Goal: Task Accomplishment & Management: Complete application form

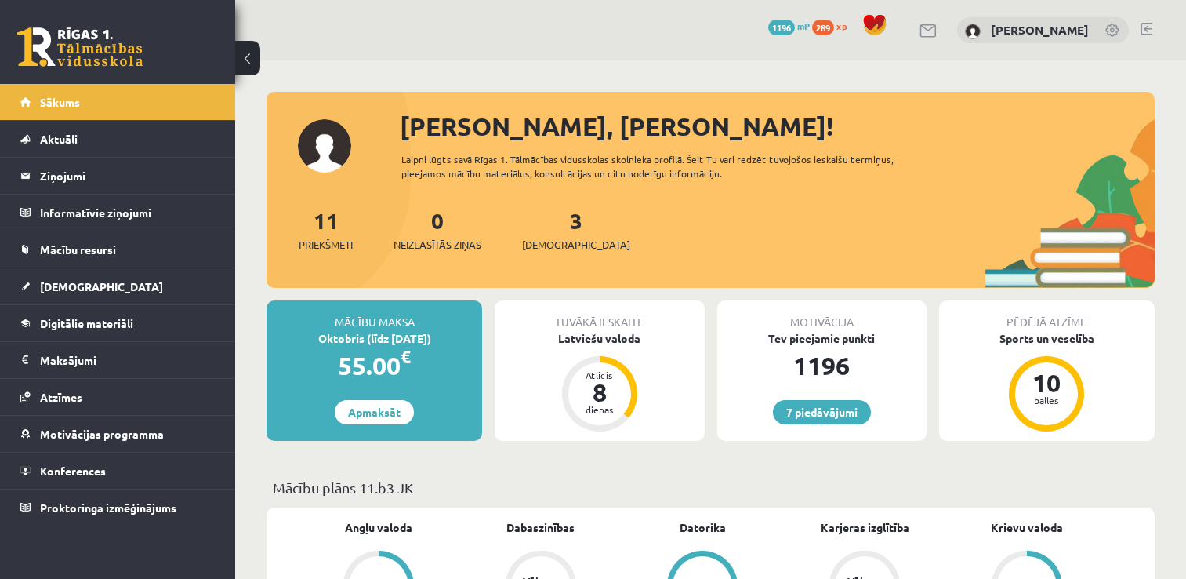
scroll to position [506, 0]
click at [553, 235] on div "3 Ieskaites" at bounding box center [576, 228] width 108 height 49
click at [551, 244] on span "[DEMOGRAPHIC_DATA]" at bounding box center [576, 245] width 108 height 16
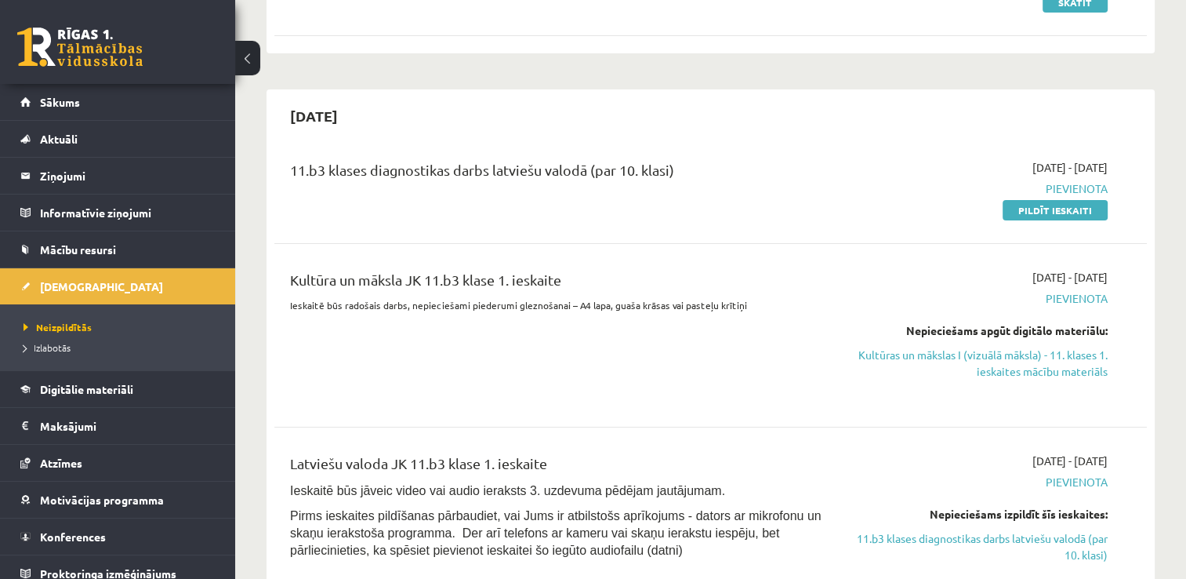
scroll to position [284, 0]
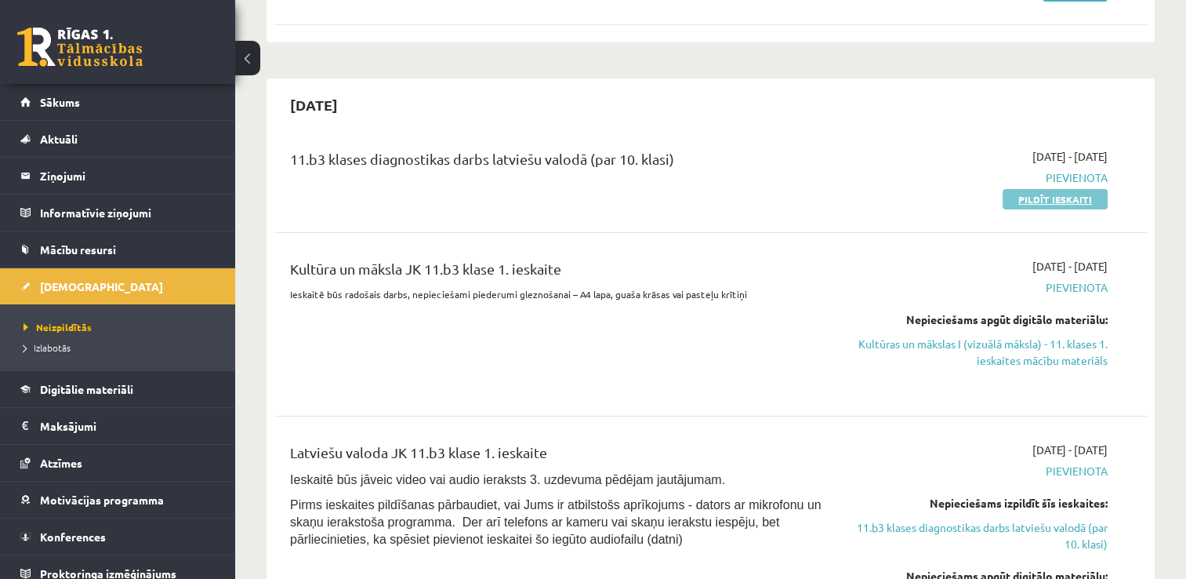
click at [1031, 202] on link "Pildīt ieskaiti" at bounding box center [1055, 199] width 105 height 20
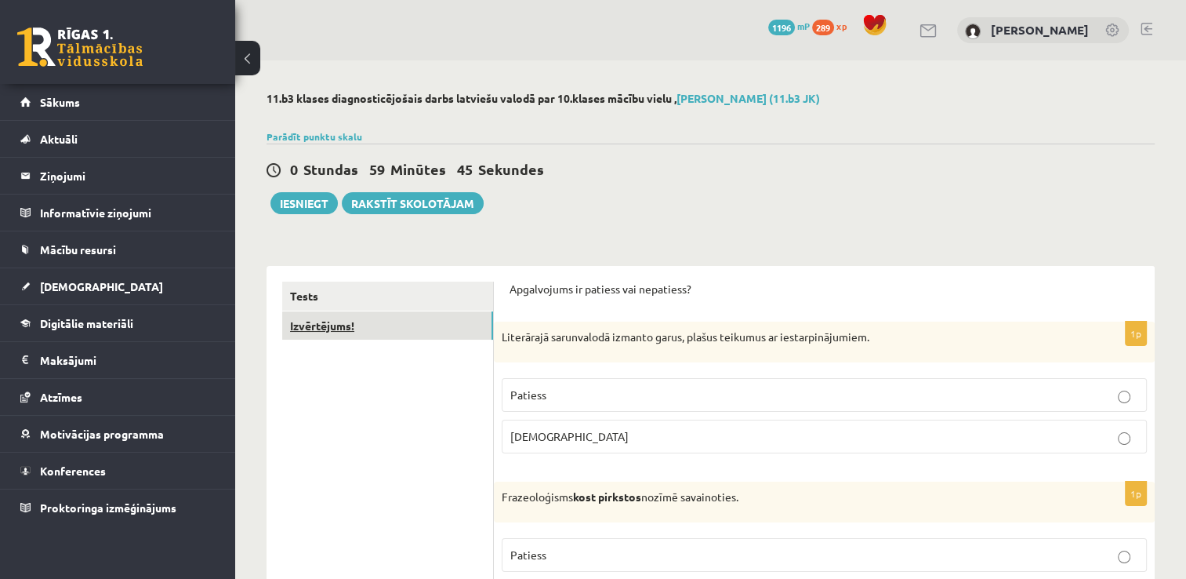
click at [354, 325] on link "Izvērtējums!" at bounding box center [387, 325] width 211 height 29
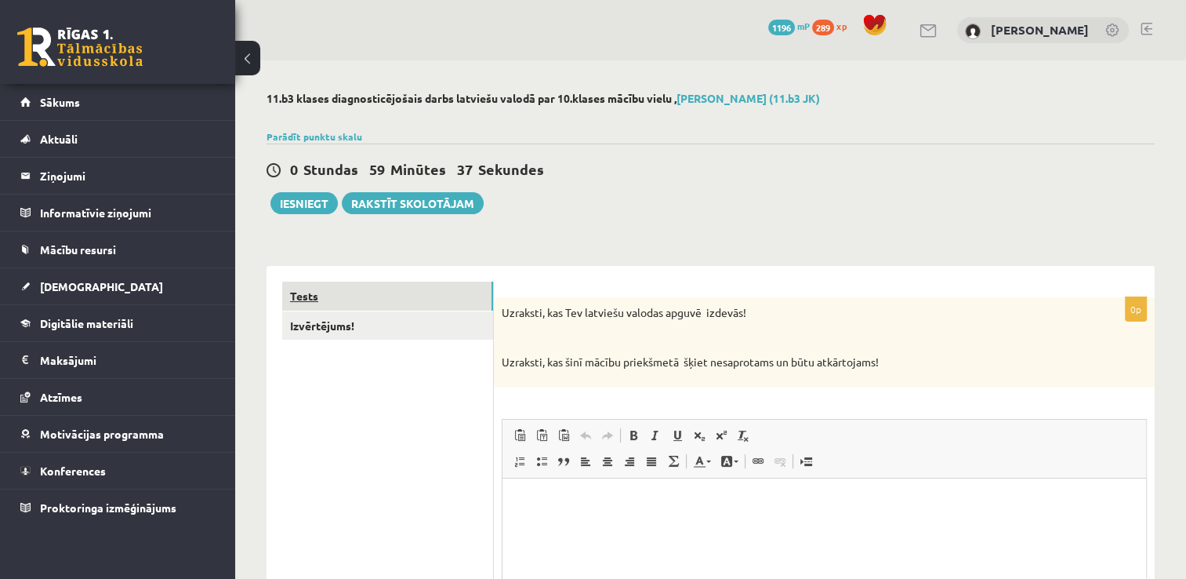
click at [368, 303] on link "Tests" at bounding box center [387, 295] width 211 height 29
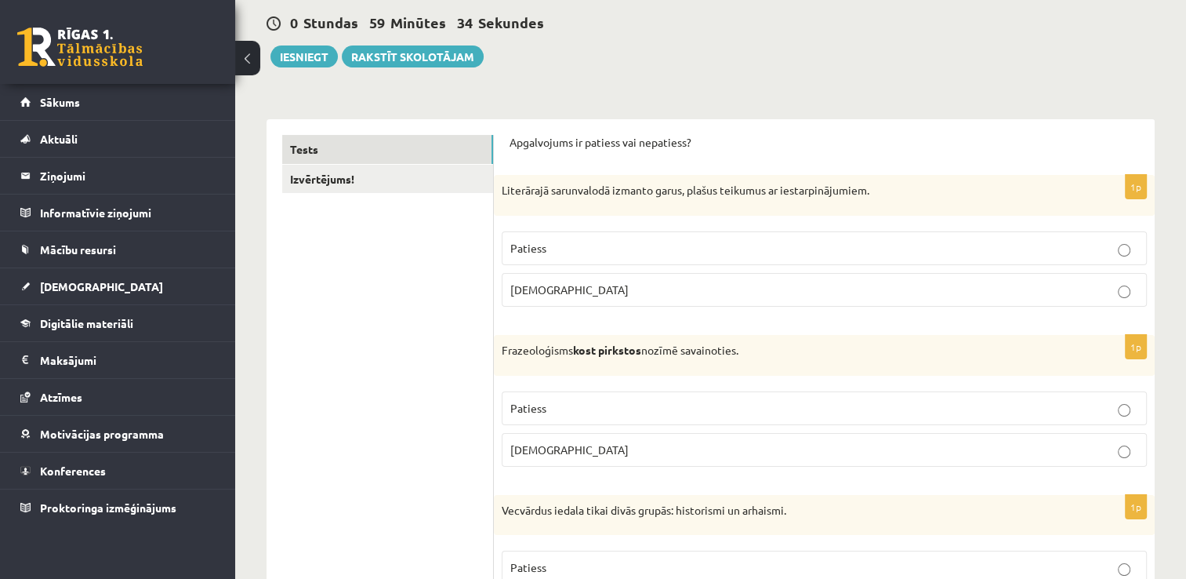
scroll to position [159, 0]
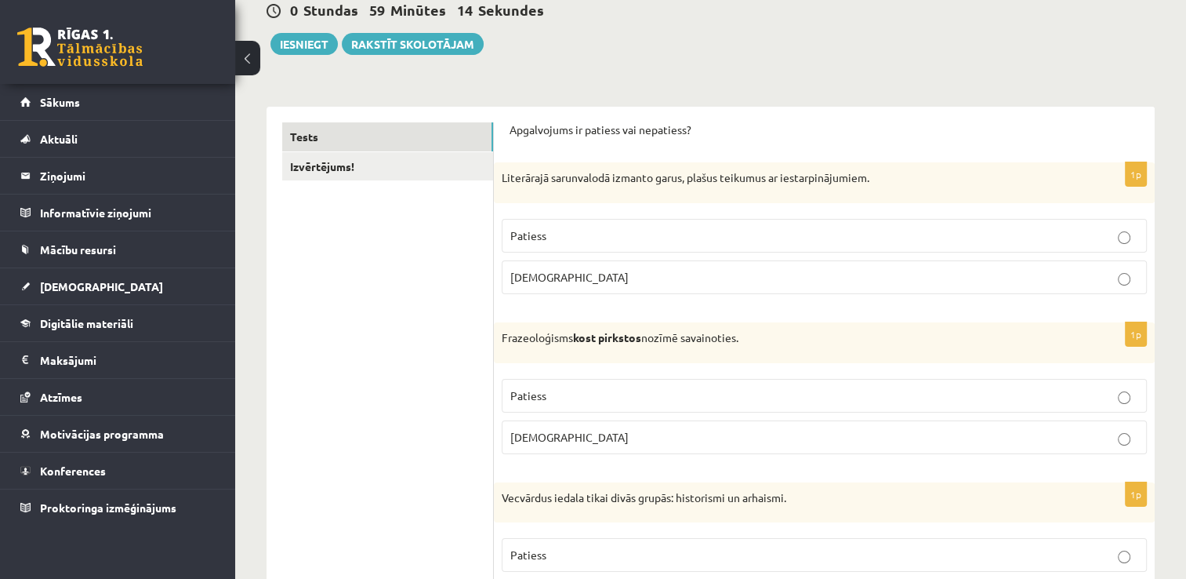
click at [662, 441] on p "Aplams" at bounding box center [824, 437] width 628 height 16
click at [647, 243] on p "Patiess" at bounding box center [824, 235] width 628 height 16
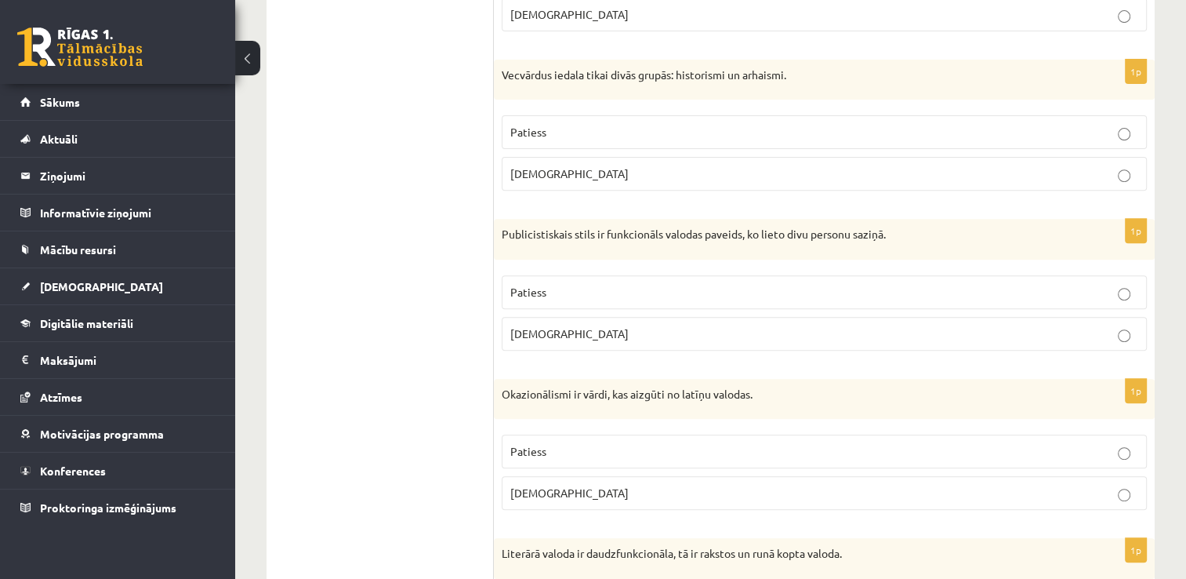
scroll to position [588, 0]
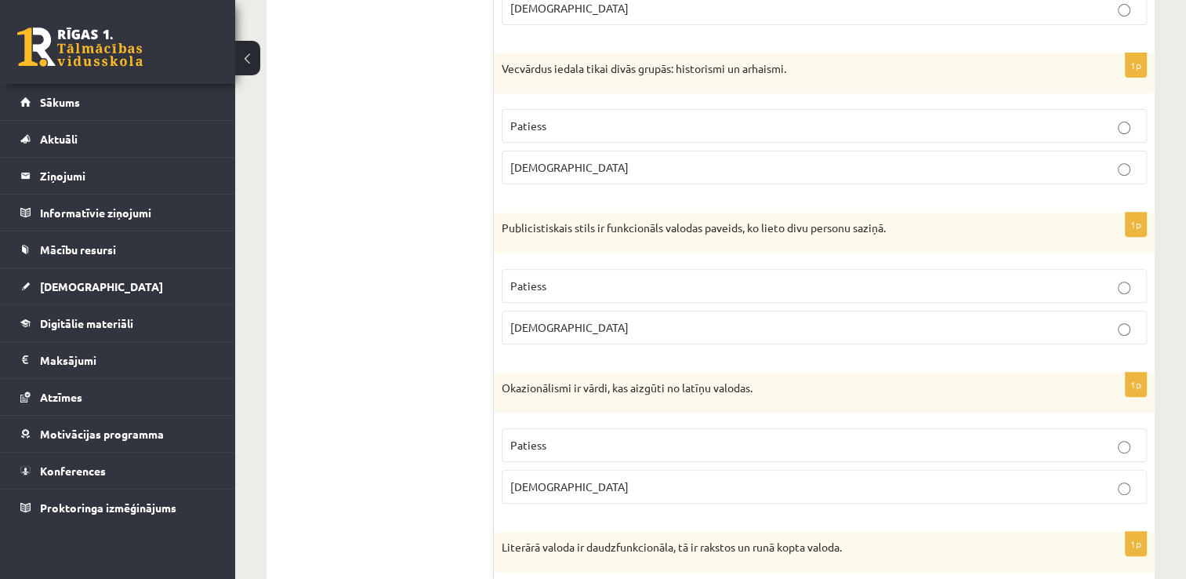
click at [800, 118] on p "Patiess" at bounding box center [824, 126] width 628 height 16
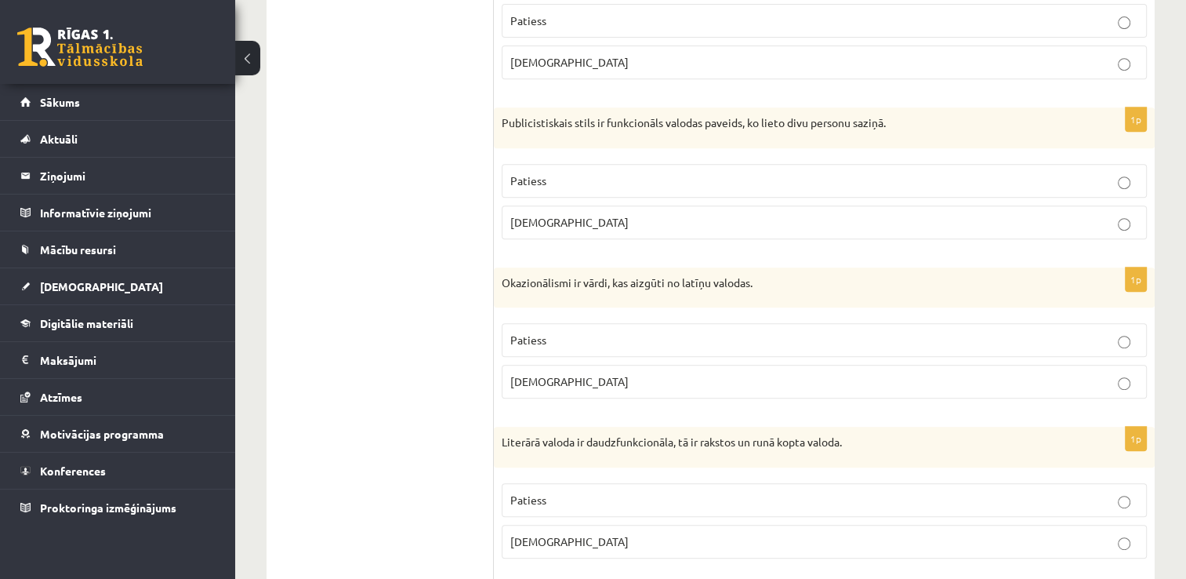
scroll to position [717, 0]
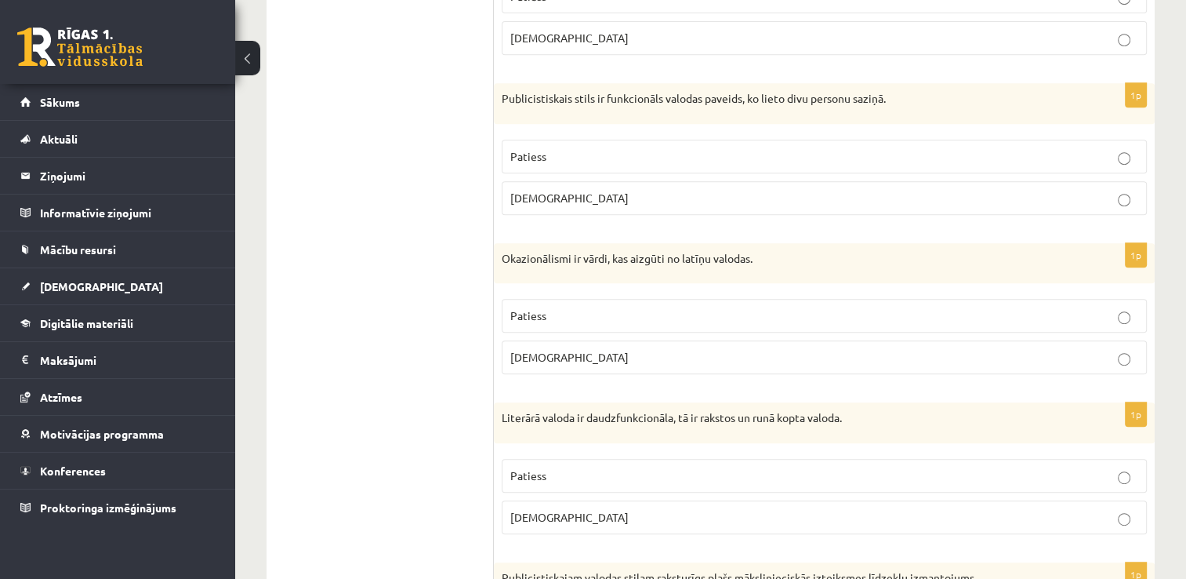
click at [881, 163] on label "Patiess" at bounding box center [824, 157] width 645 height 34
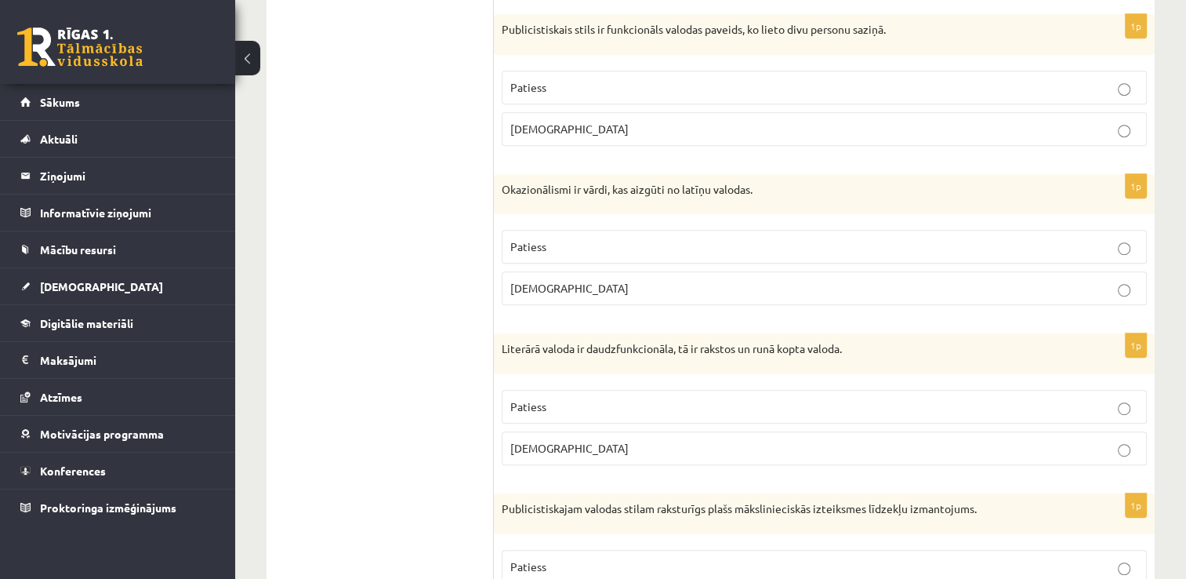
scroll to position [798, 0]
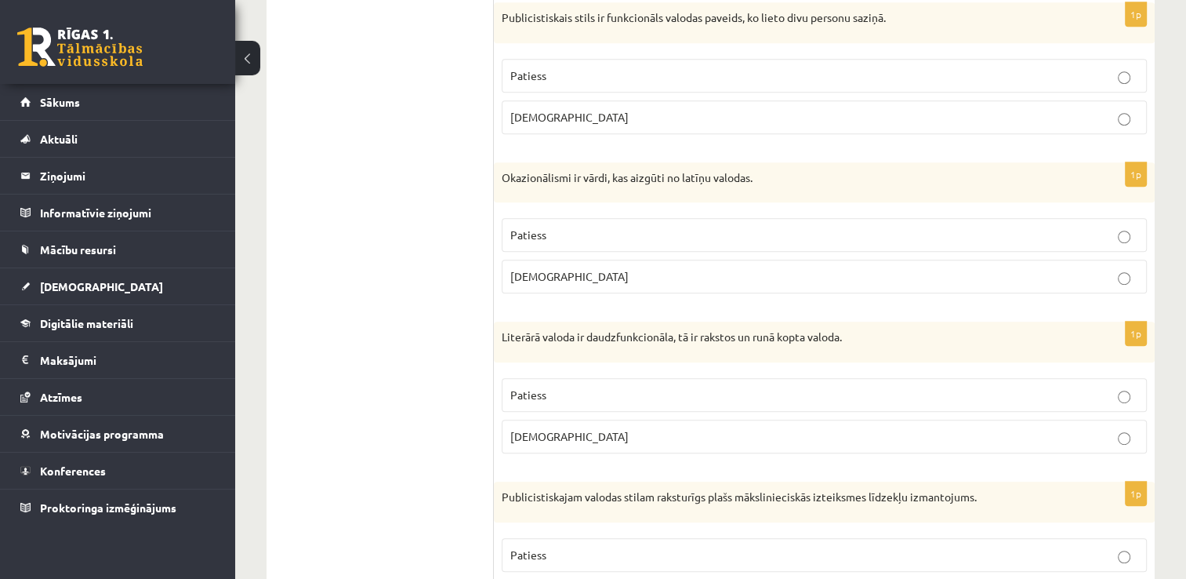
click at [643, 388] on p "Patiess" at bounding box center [824, 394] width 628 height 16
click at [641, 278] on p "Aplams" at bounding box center [824, 276] width 628 height 16
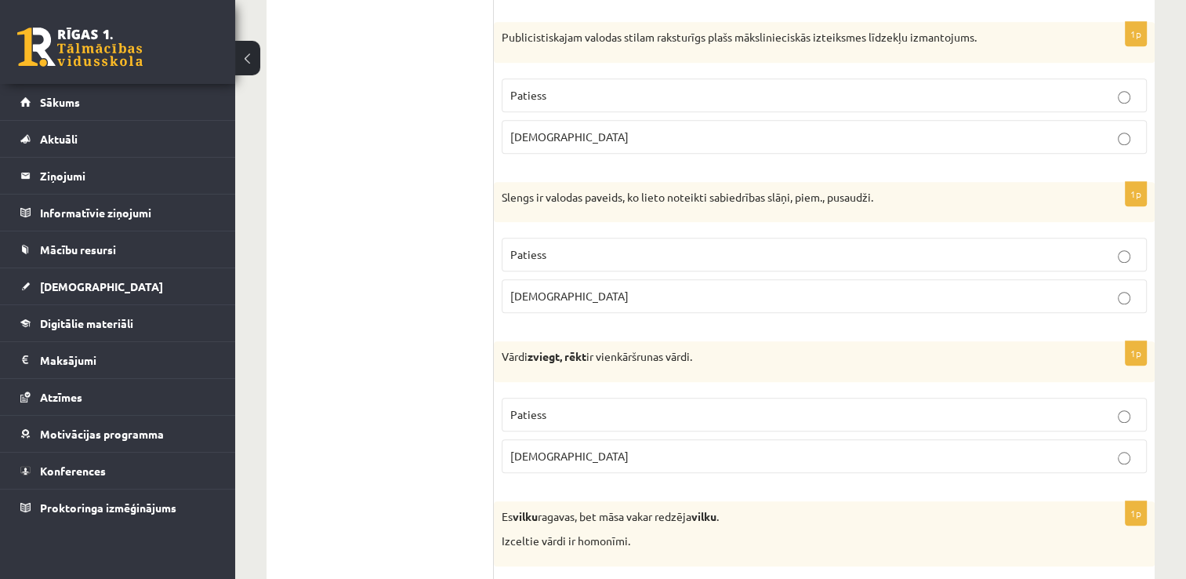
scroll to position [1251, 0]
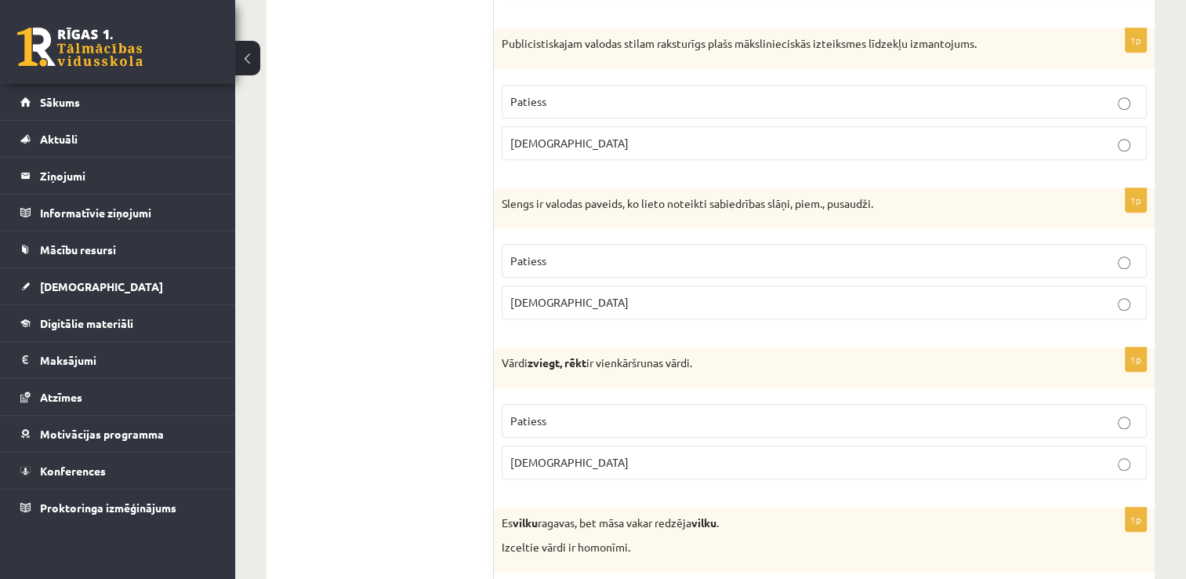
click at [659, 263] on p "Patiess" at bounding box center [824, 260] width 628 height 16
click at [665, 144] on p "Aplams" at bounding box center [824, 143] width 628 height 16
click at [627, 456] on p "Aplams" at bounding box center [824, 462] width 628 height 16
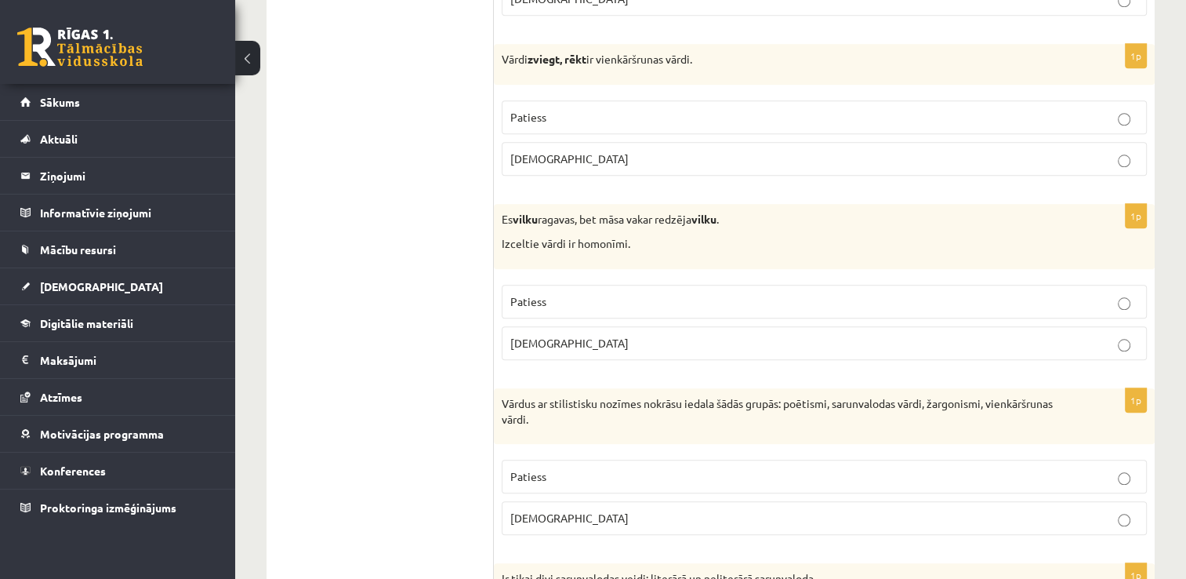
scroll to position [1572, 0]
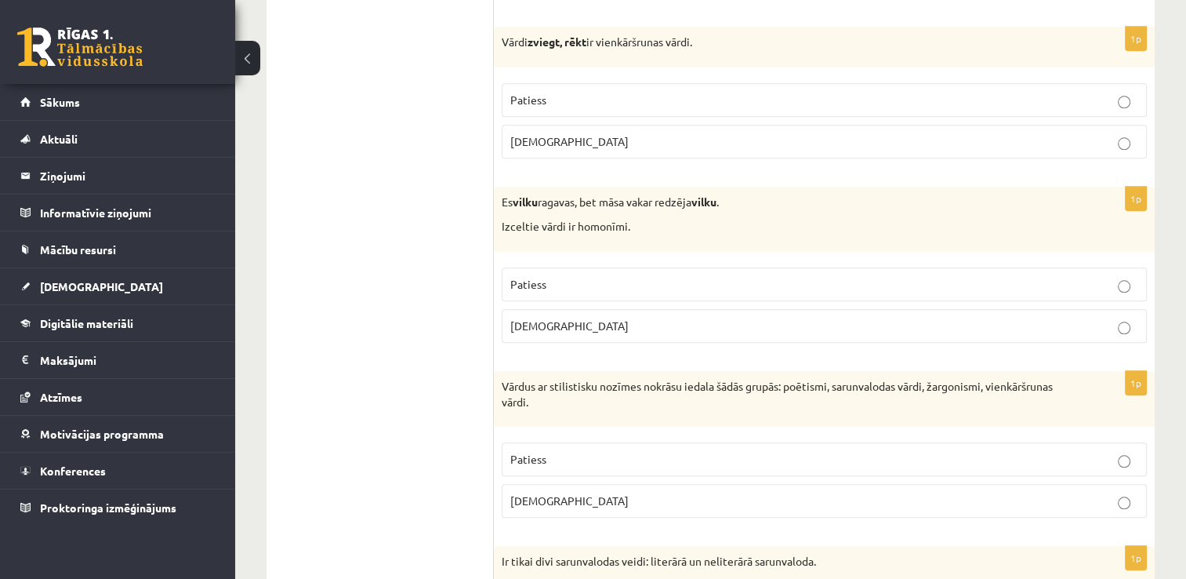
click at [735, 281] on p "Patiess" at bounding box center [824, 284] width 628 height 16
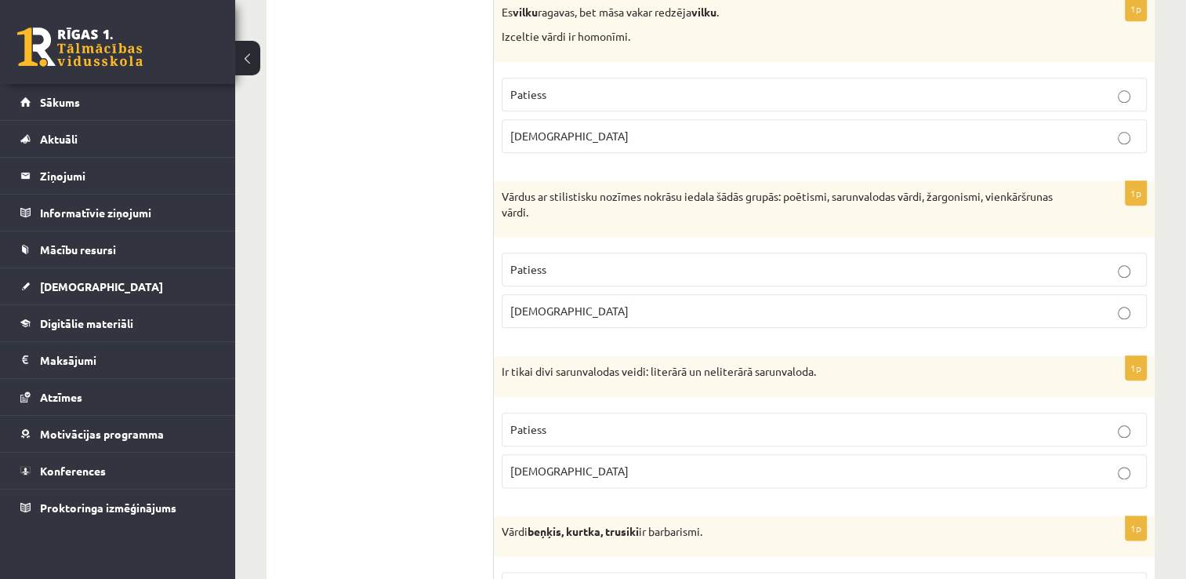
scroll to position [1780, 0]
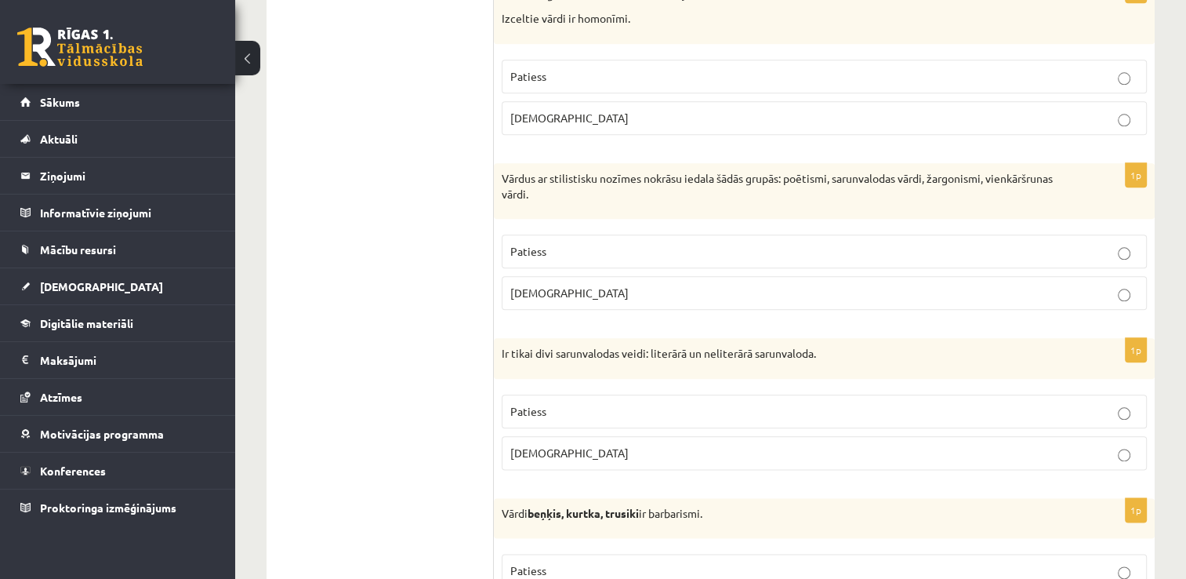
click at [695, 256] on label "Patiess" at bounding box center [824, 251] width 645 height 34
click at [732, 403] on p "Patiess" at bounding box center [824, 411] width 628 height 16
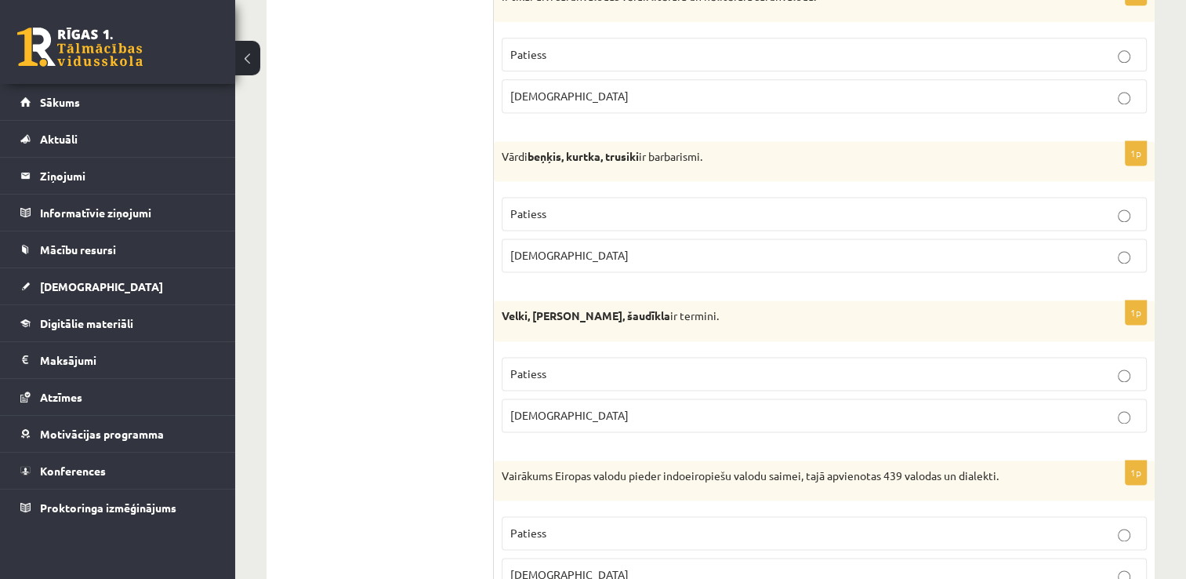
scroll to position [2143, 0]
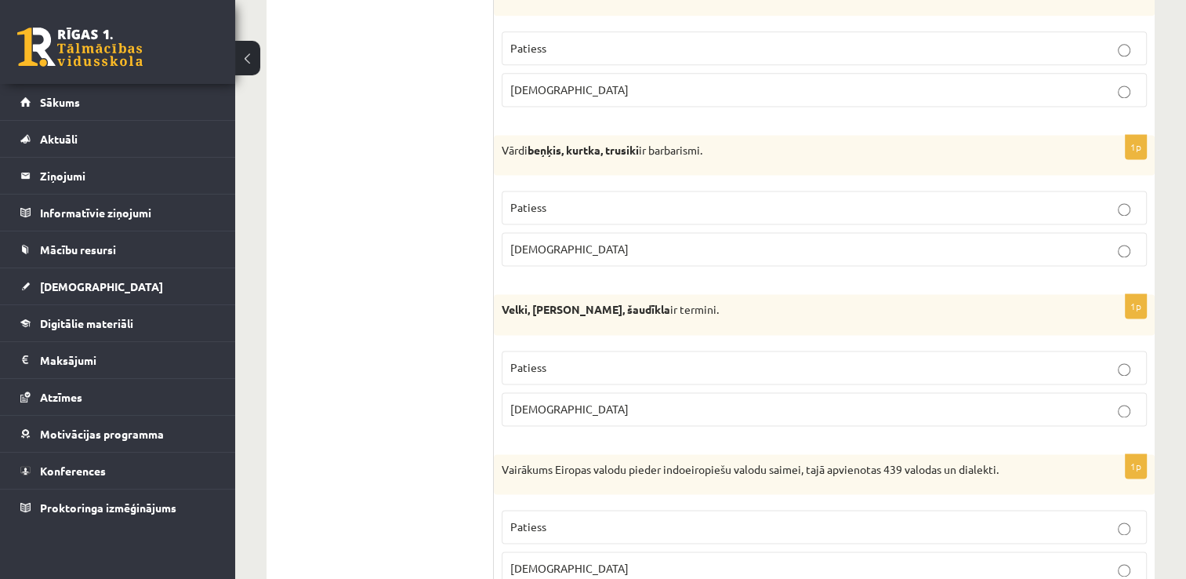
click at [653, 252] on label "Aplams" at bounding box center [824, 249] width 645 height 34
click at [609, 408] on label "Aplams" at bounding box center [824, 409] width 645 height 34
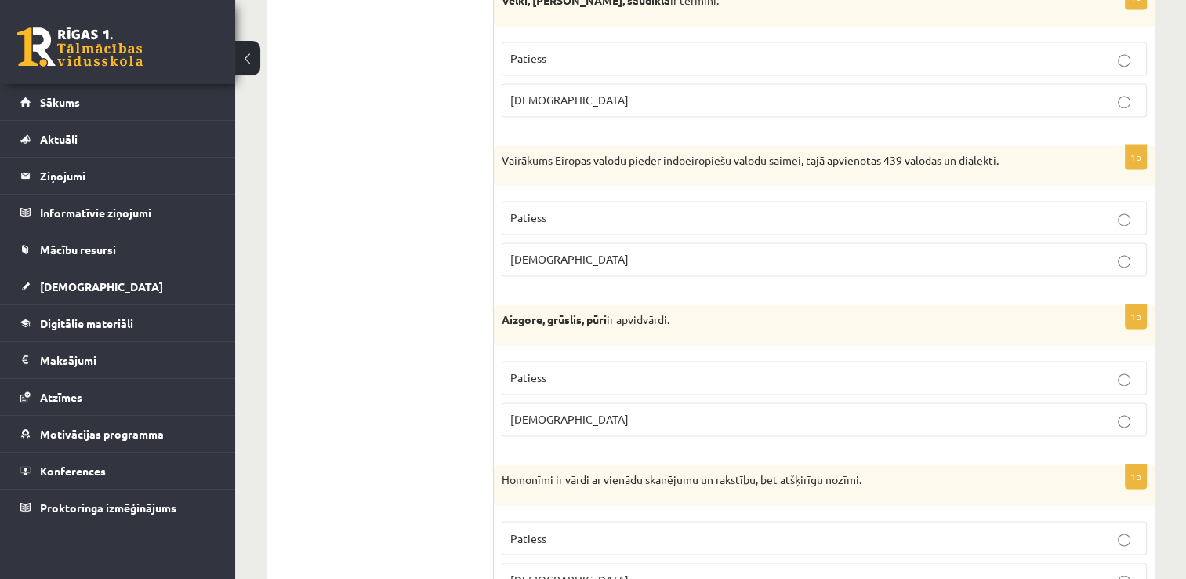
scroll to position [2481, 0]
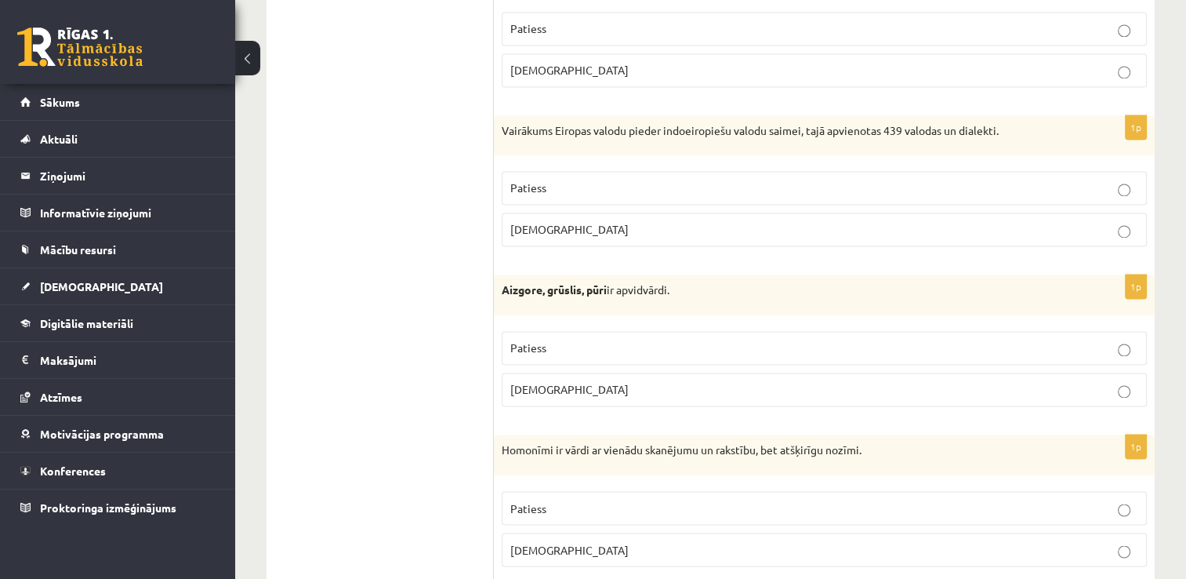
click at [878, 221] on p "Aplams" at bounding box center [824, 229] width 628 height 16
click at [675, 331] on label "Patiess" at bounding box center [824, 348] width 645 height 34
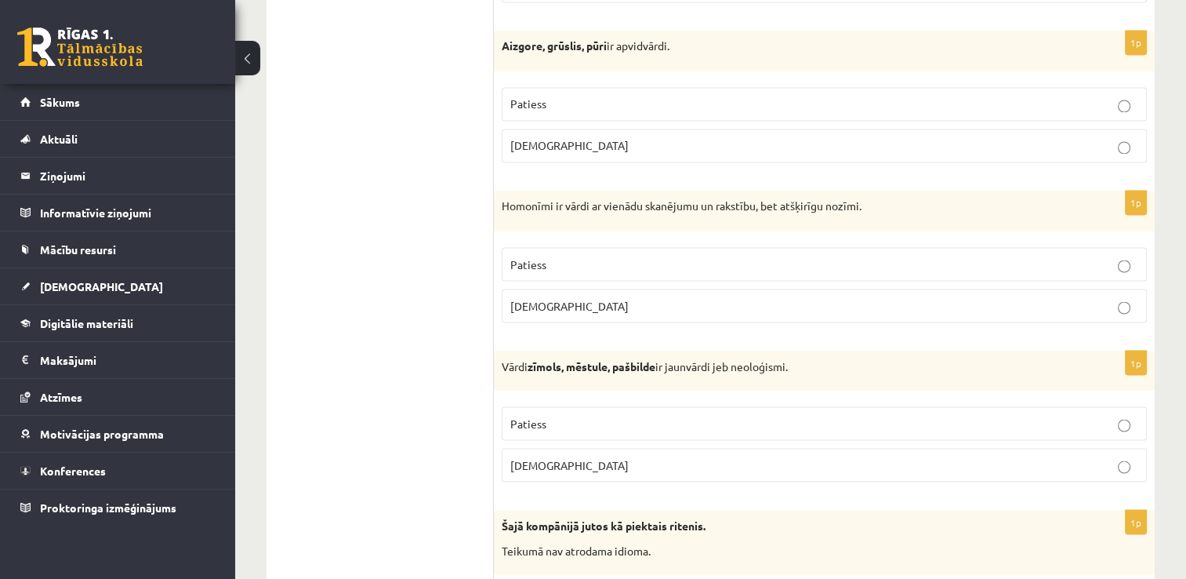
scroll to position [2731, 0]
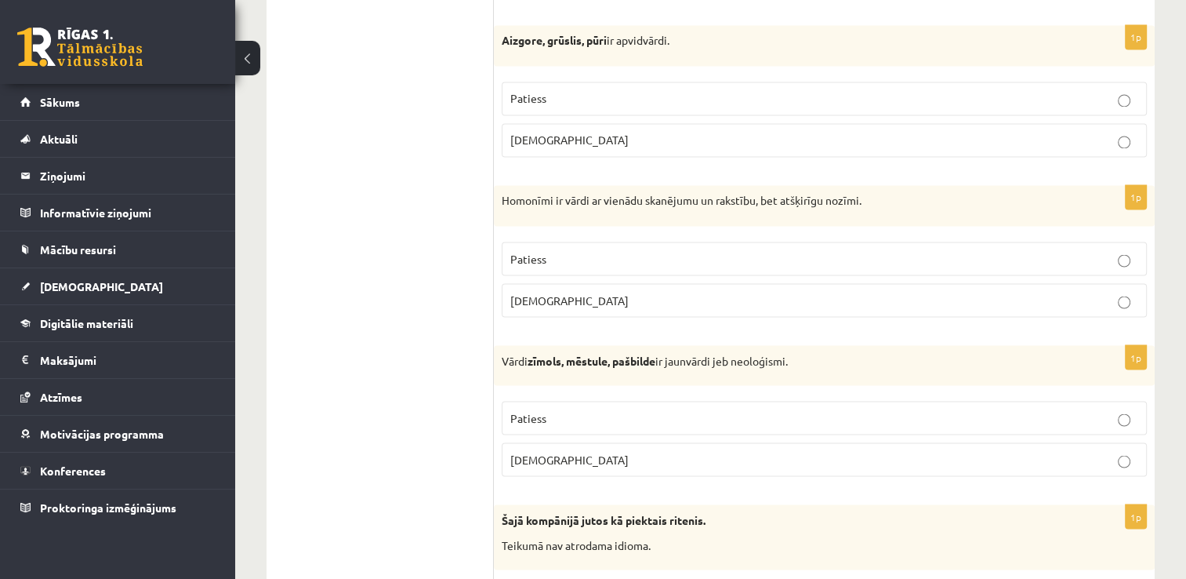
click at [849, 252] on p "Patiess" at bounding box center [824, 258] width 628 height 16
click at [730, 409] on p "Patiess" at bounding box center [824, 417] width 628 height 16
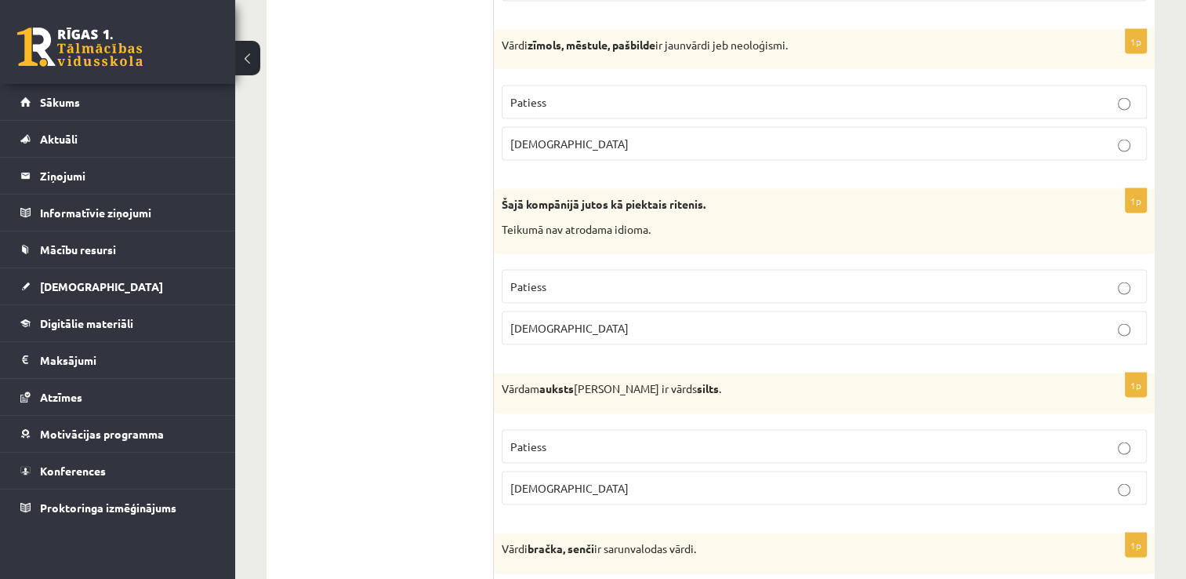
scroll to position [3064, 0]
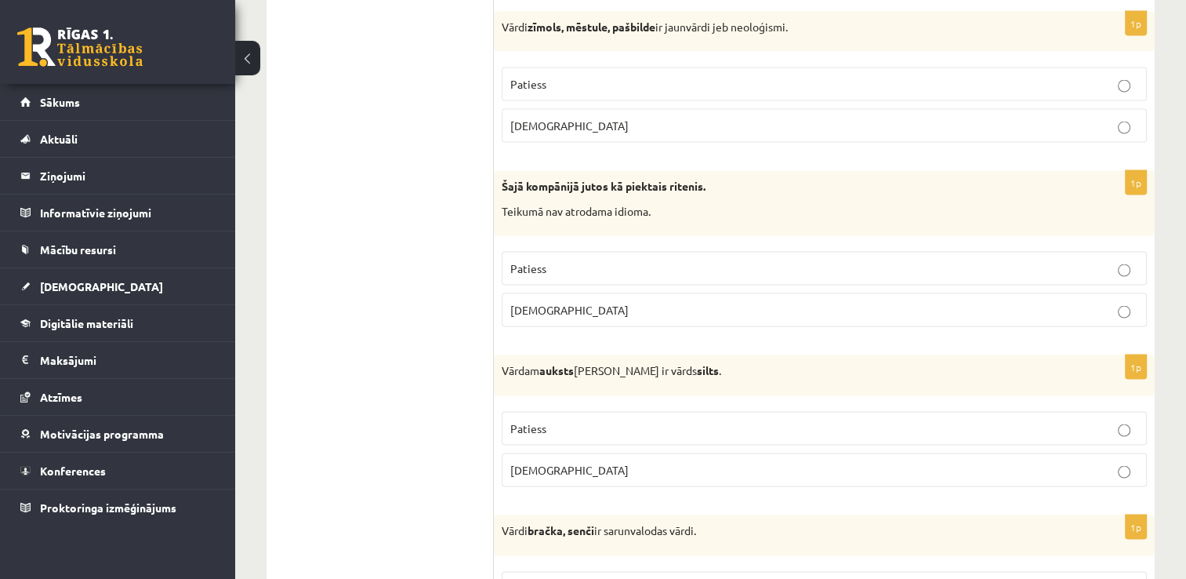
click at [819, 302] on p "Aplams" at bounding box center [824, 310] width 628 height 16
click at [652, 420] on p "Patiess" at bounding box center [824, 428] width 628 height 16
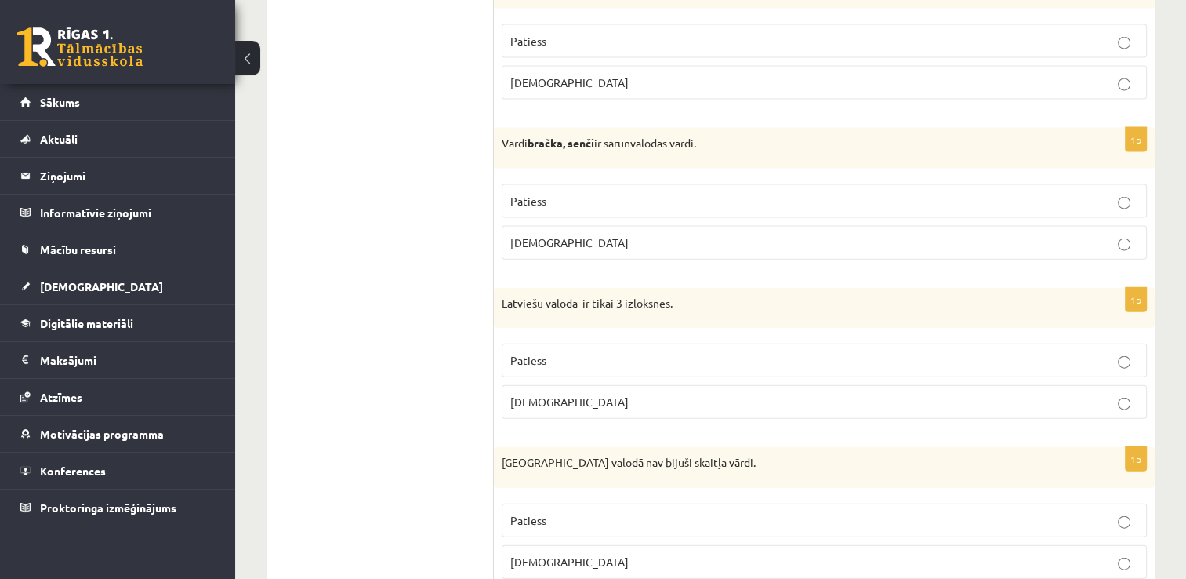
scroll to position [3463, 0]
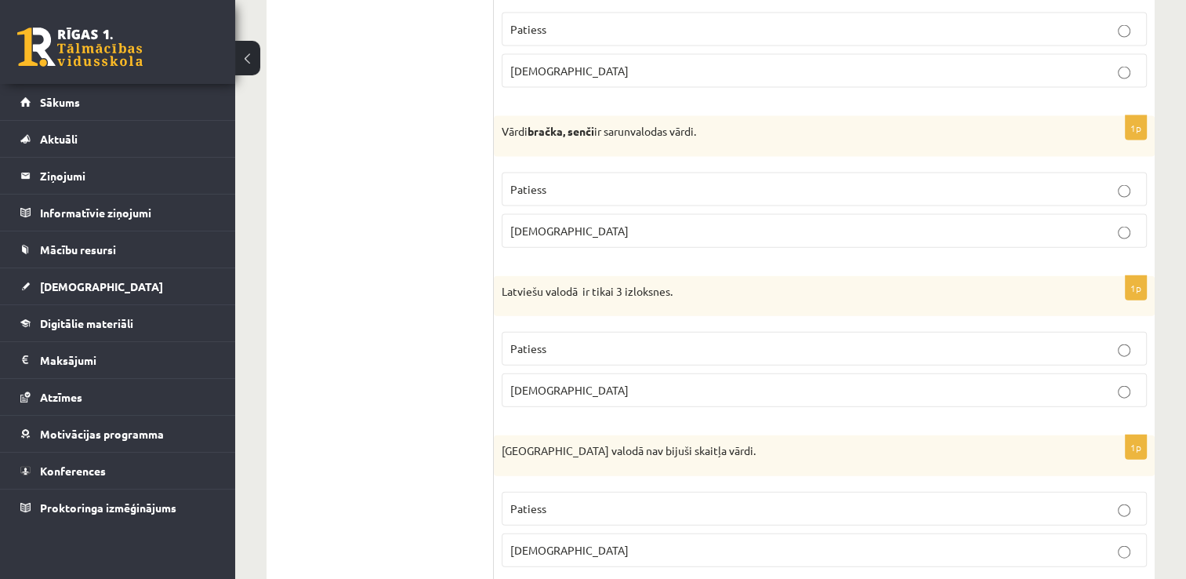
click at [793, 223] on p "Aplams" at bounding box center [824, 231] width 628 height 16
click at [695, 345] on label "Patiess" at bounding box center [824, 349] width 645 height 34
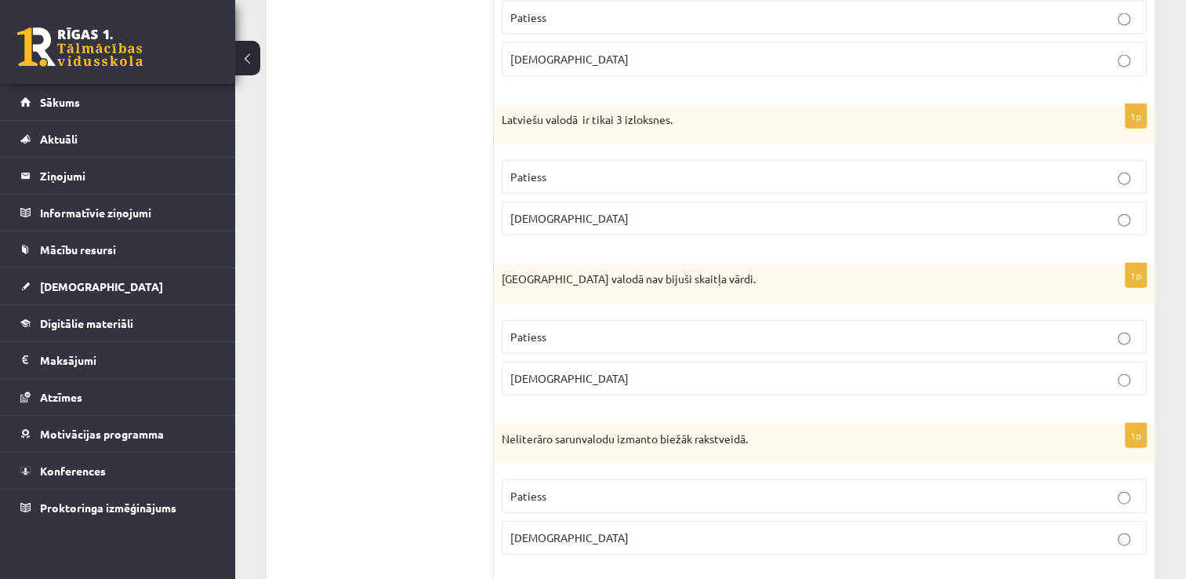
scroll to position [3658, 0]
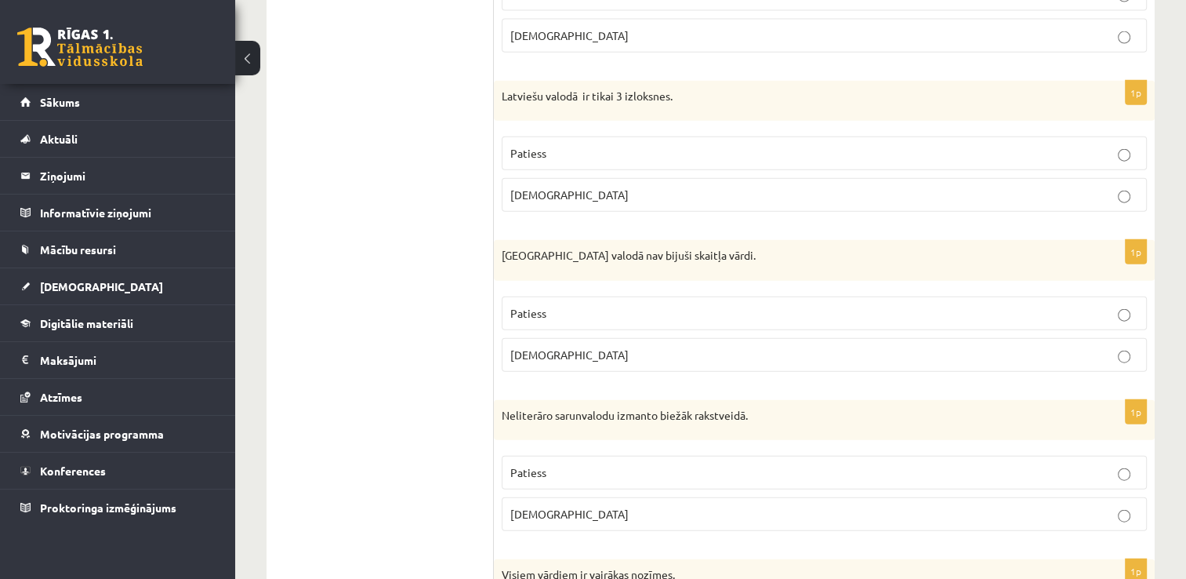
click at [1032, 307] on label "Patiess" at bounding box center [824, 313] width 645 height 34
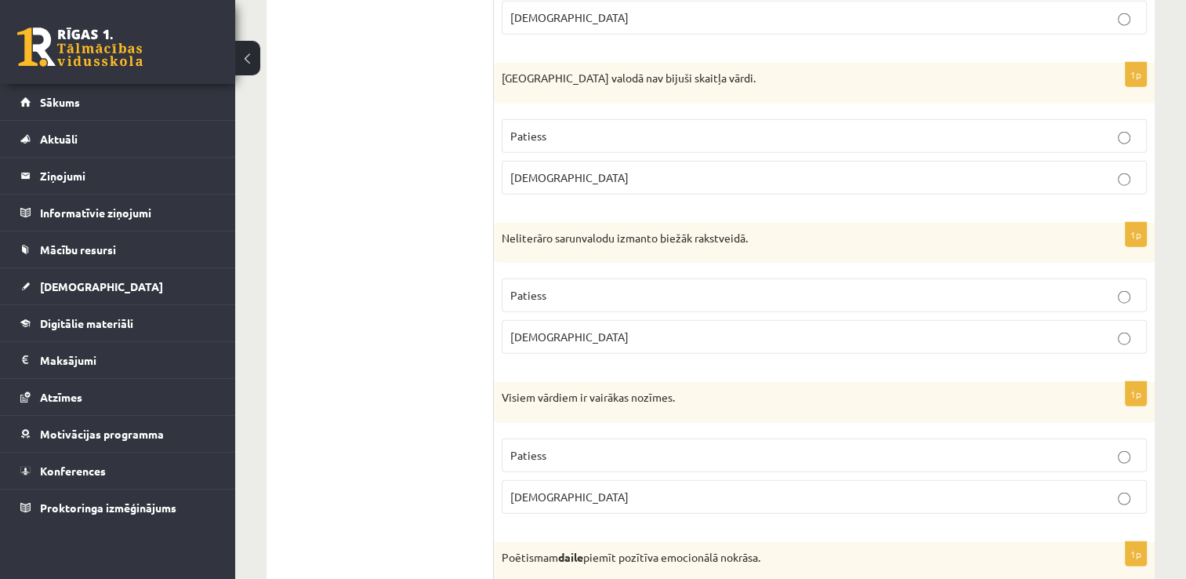
scroll to position [3841, 0]
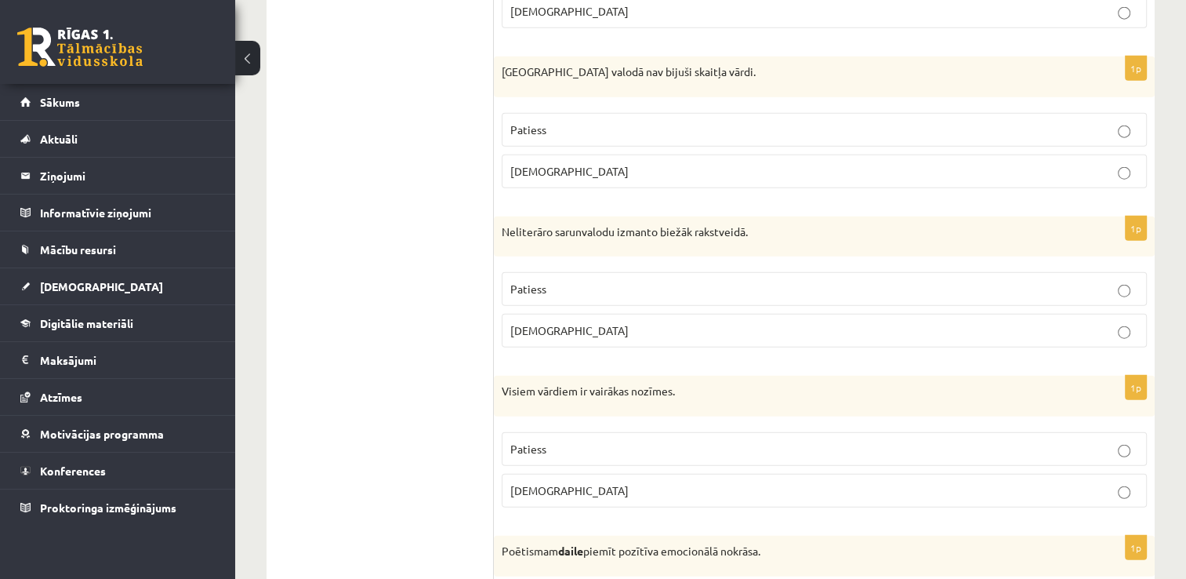
click at [1051, 322] on p "Aplams" at bounding box center [824, 330] width 628 height 16
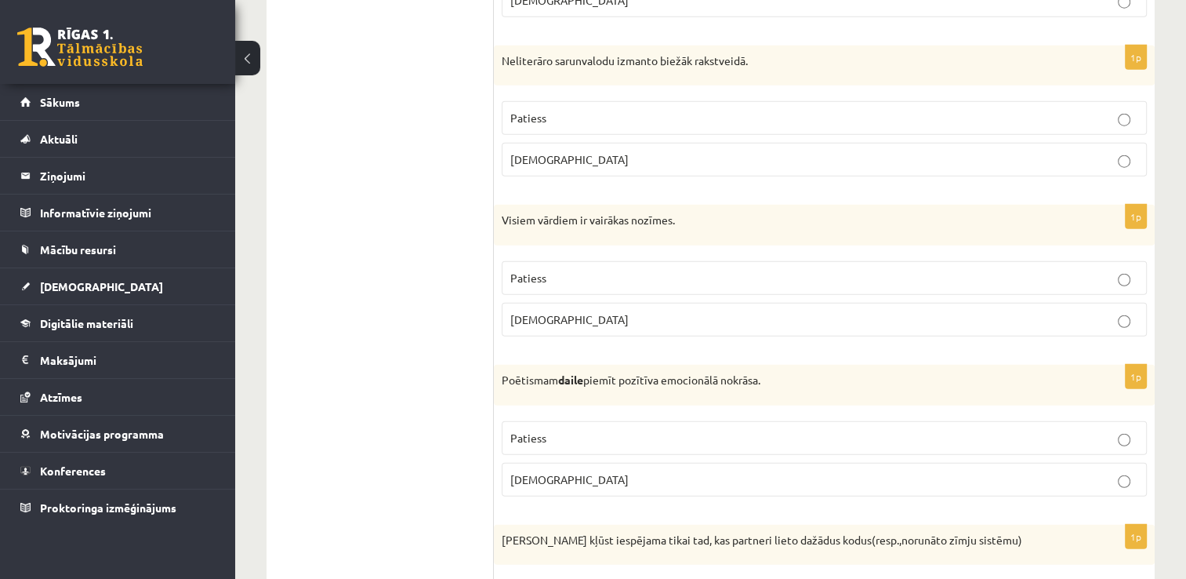
scroll to position [4024, 0]
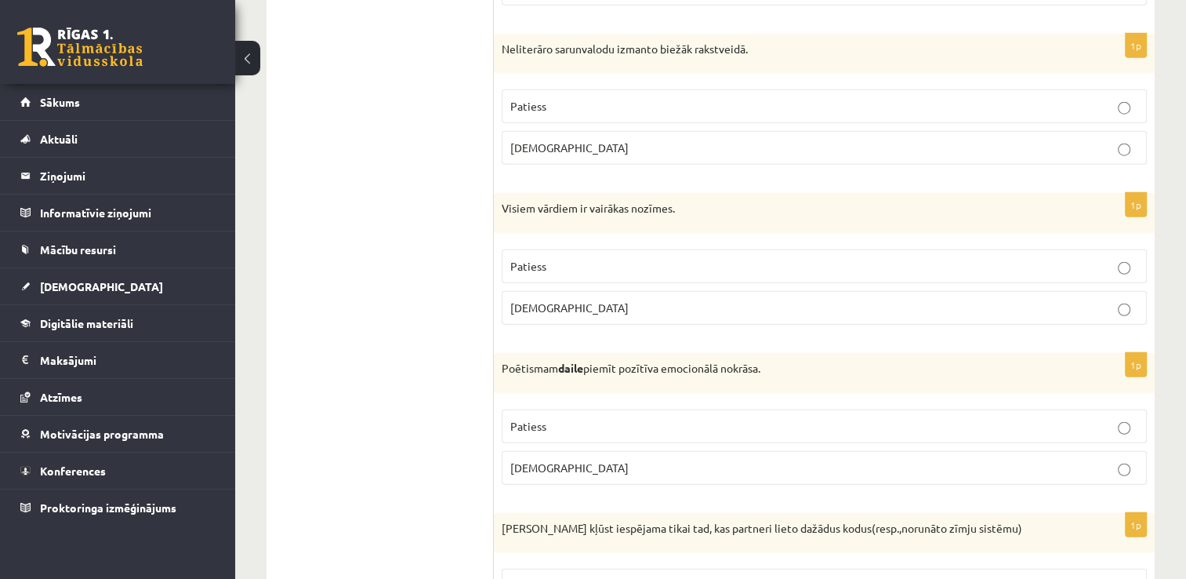
click at [951, 299] on p "Aplams" at bounding box center [824, 307] width 628 height 16
click at [827, 418] on p "Patiess" at bounding box center [824, 426] width 628 height 16
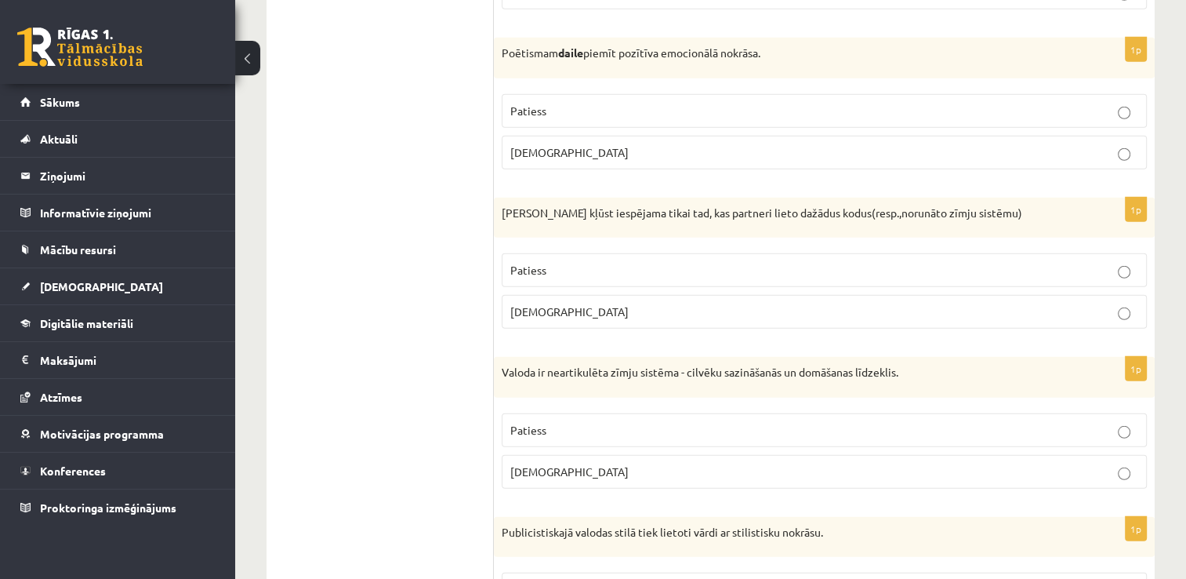
scroll to position [4351, 0]
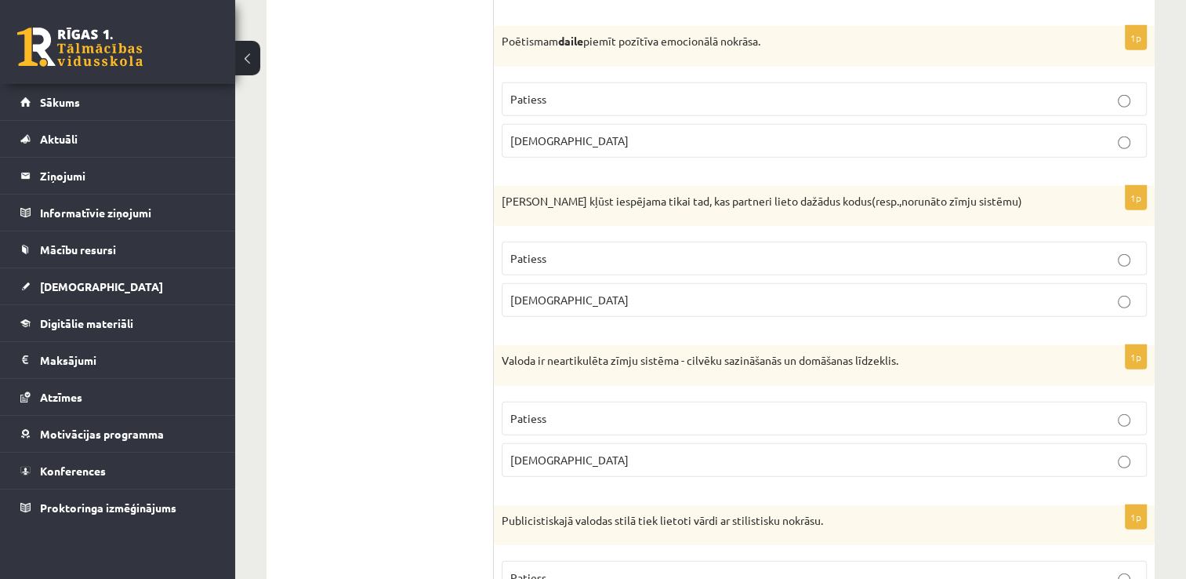
click at [857, 292] on p "Aplams" at bounding box center [824, 300] width 628 height 16
click at [819, 410] on p "Patiess" at bounding box center [824, 418] width 628 height 16
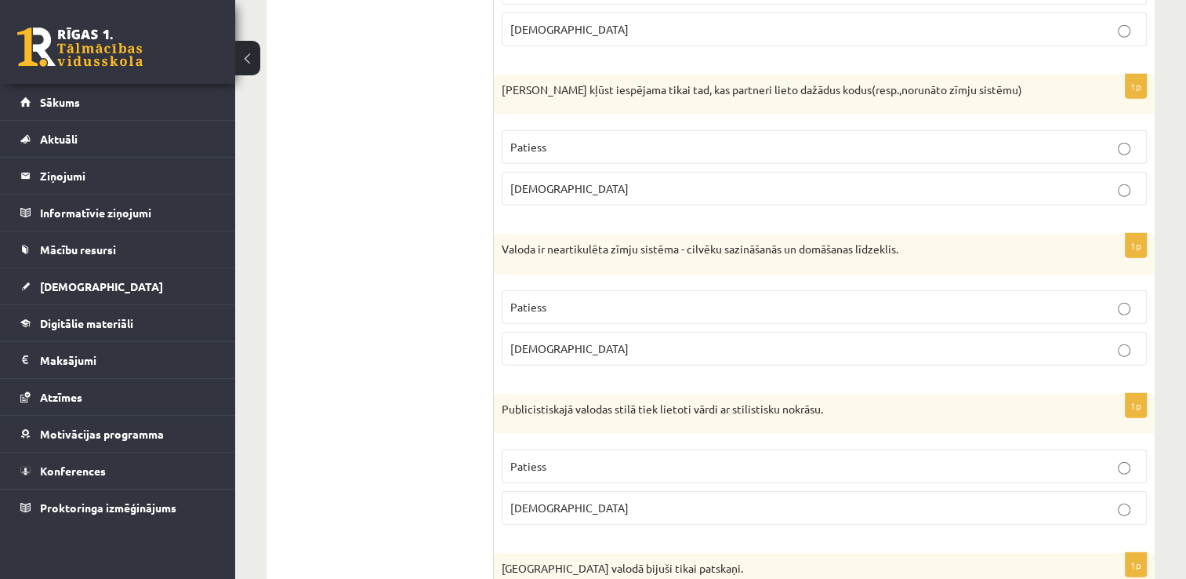
scroll to position [4492, 0]
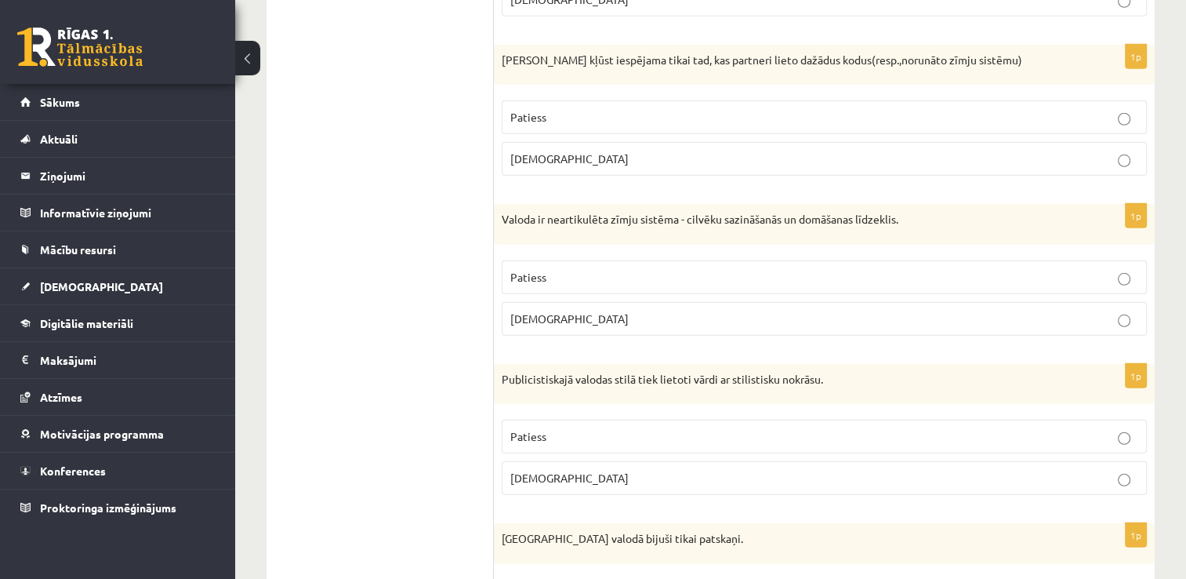
click at [786, 428] on p "Patiess" at bounding box center [824, 436] width 628 height 16
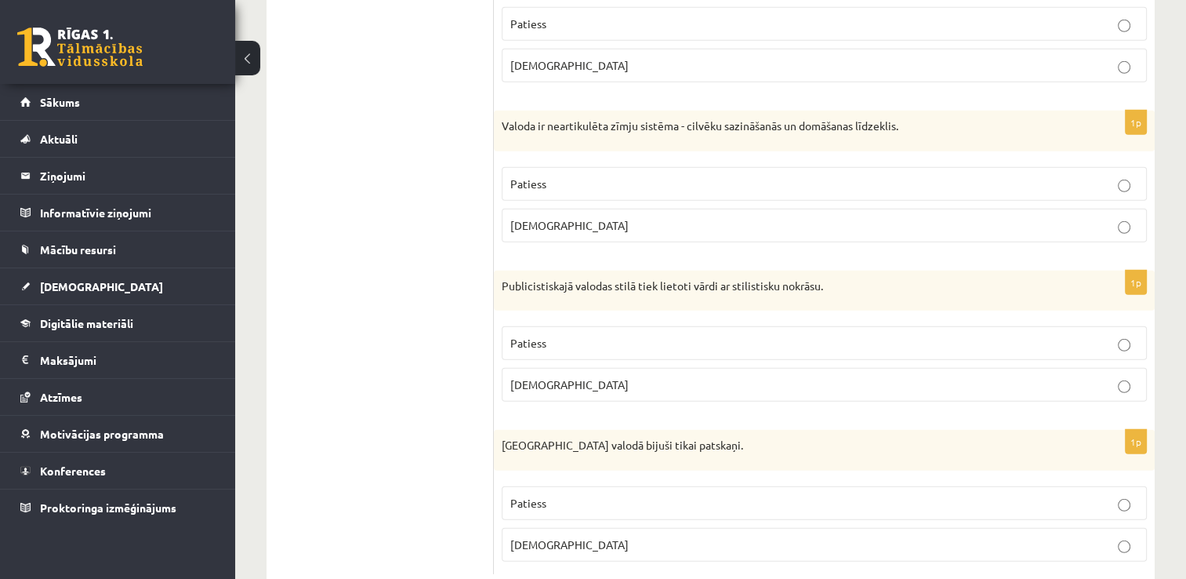
scroll to position [4610, 0]
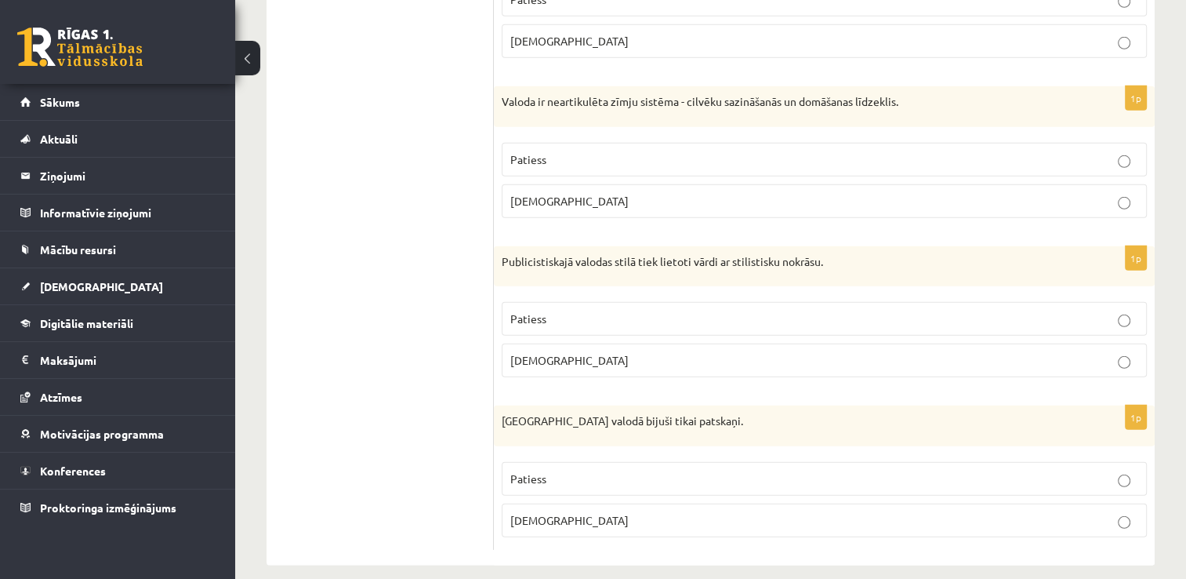
click at [904, 510] on label "Aplams" at bounding box center [824, 520] width 645 height 34
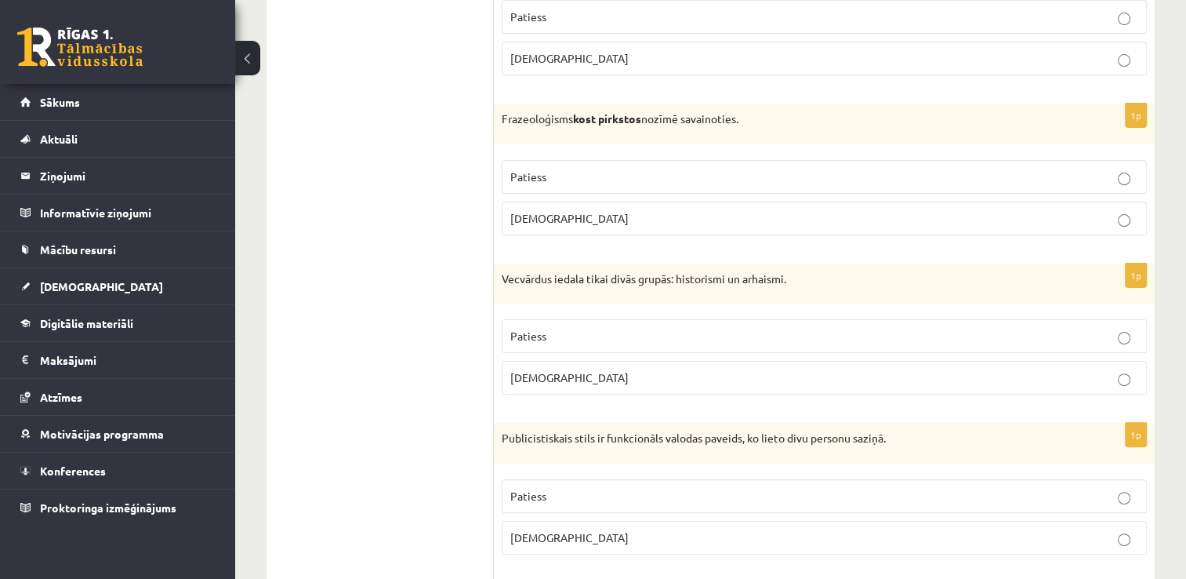
scroll to position [0, 0]
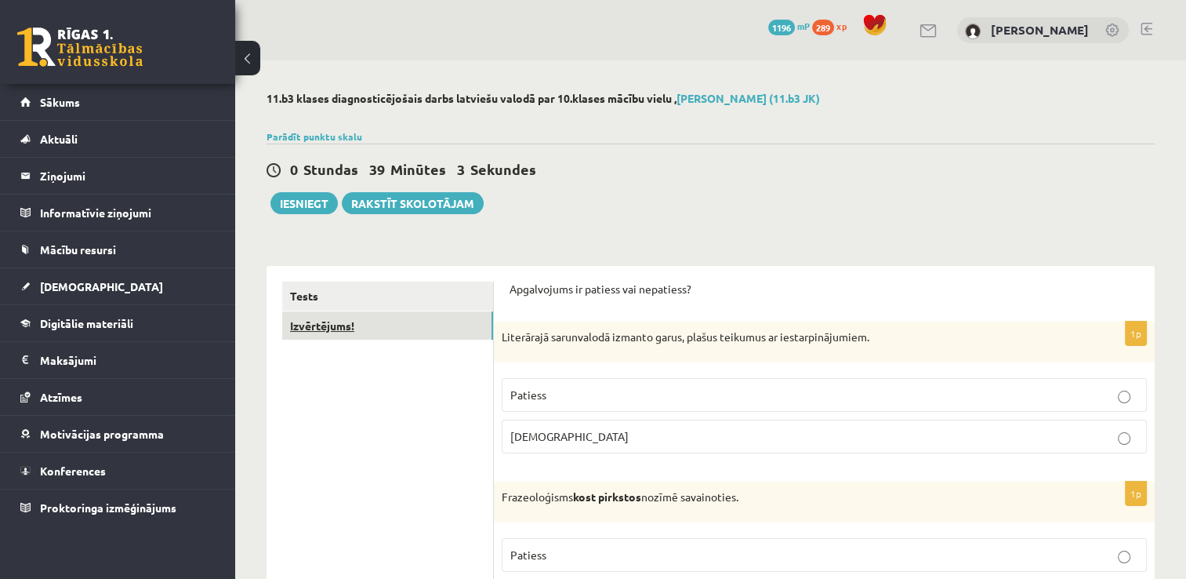
click at [322, 328] on link "Izvērtējums!" at bounding box center [387, 325] width 211 height 29
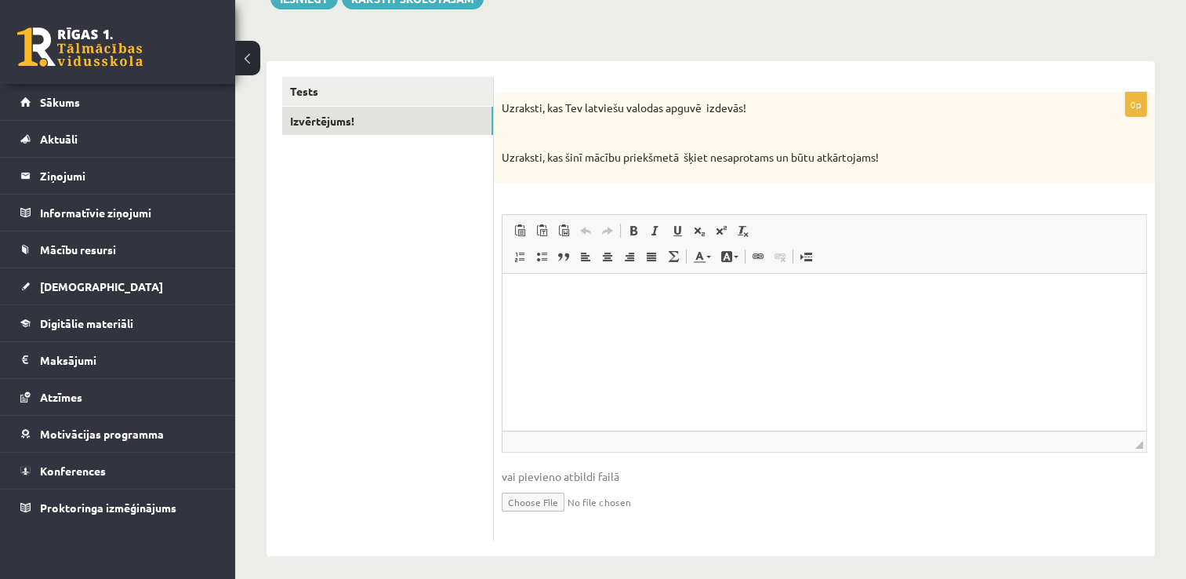
scroll to position [212, 0]
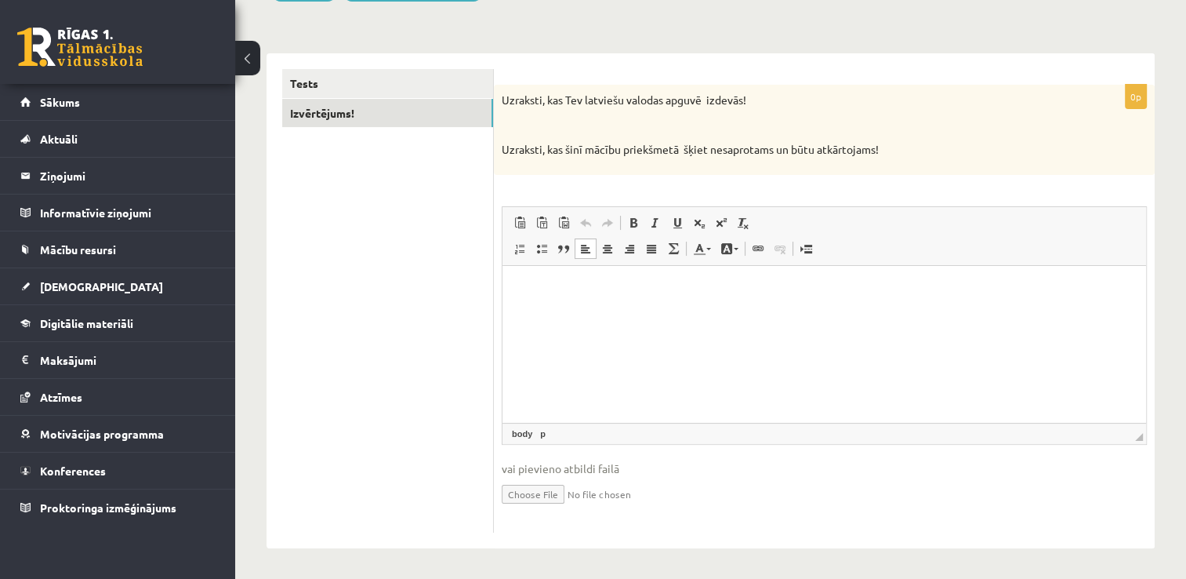
click at [644, 313] on html at bounding box center [825, 289] width 644 height 48
click at [662, 286] on p "**********" at bounding box center [824, 289] width 613 height 16
click at [840, 292] on p "**********" at bounding box center [824, 289] width 613 height 16
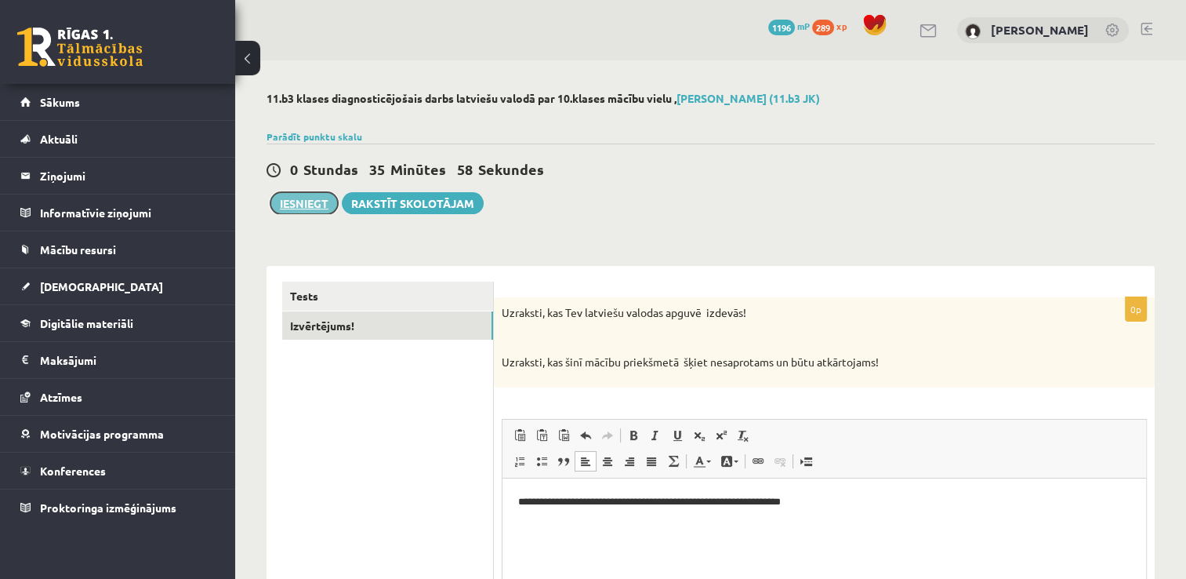
click at [301, 201] on button "Iesniegt" at bounding box center [303, 203] width 67 height 22
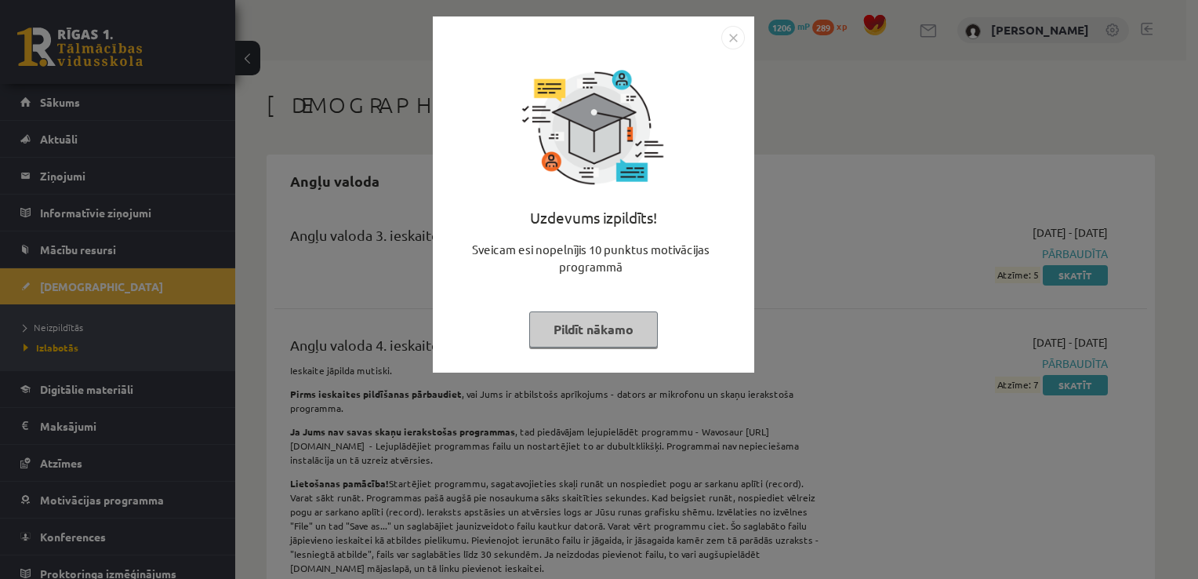
click at [615, 336] on button "Pildīt nākamo" at bounding box center [593, 329] width 129 height 36
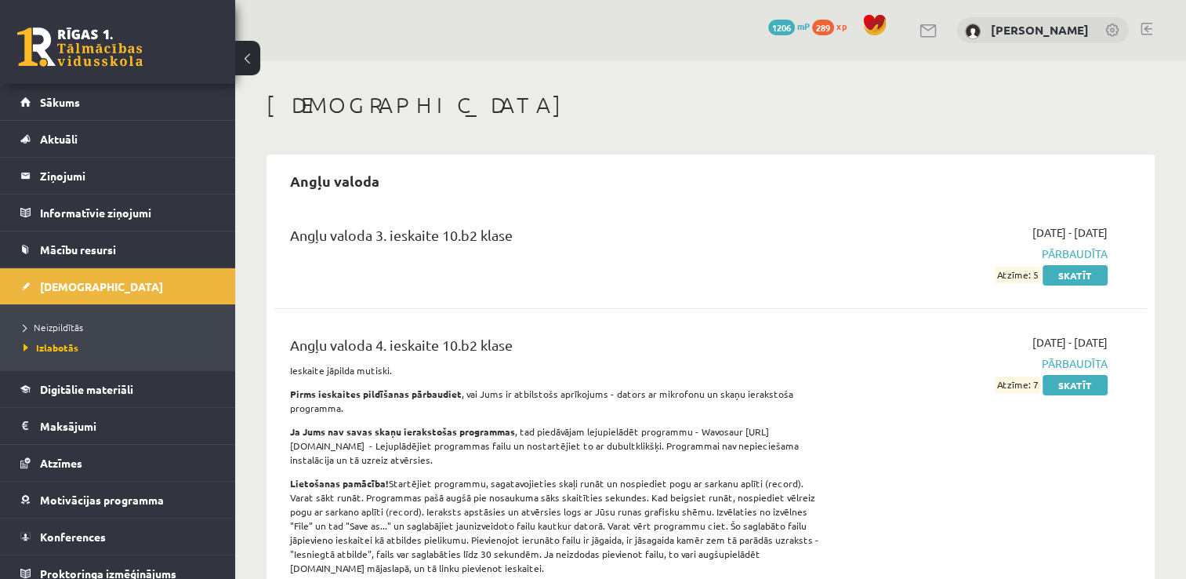
click at [85, 53] on link at bounding box center [79, 46] width 125 height 39
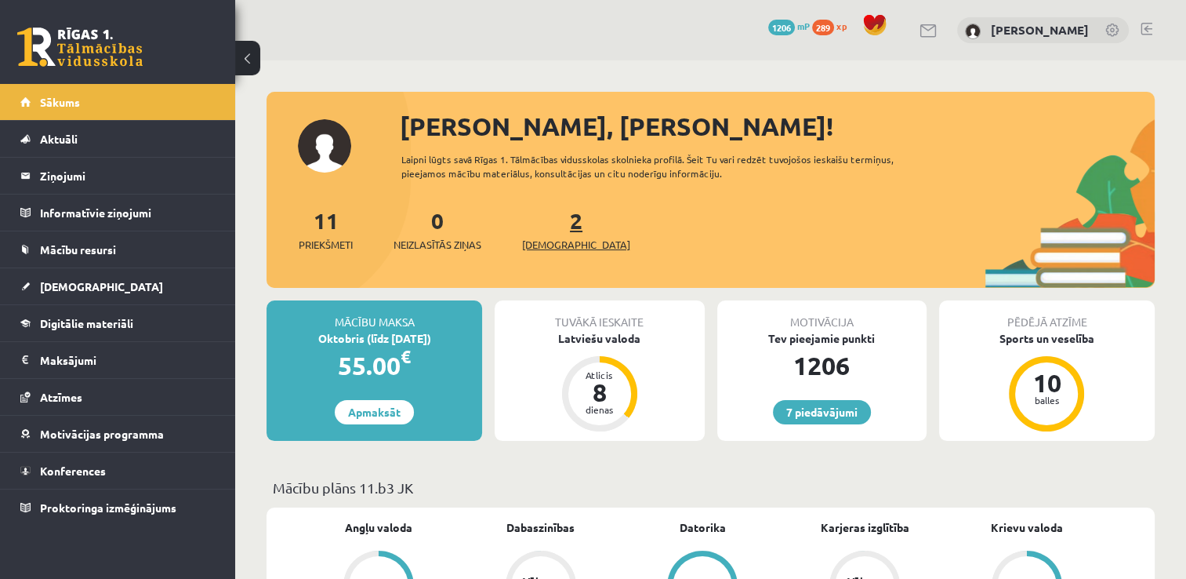
click at [569, 242] on span "[DEMOGRAPHIC_DATA]" at bounding box center [576, 245] width 108 height 16
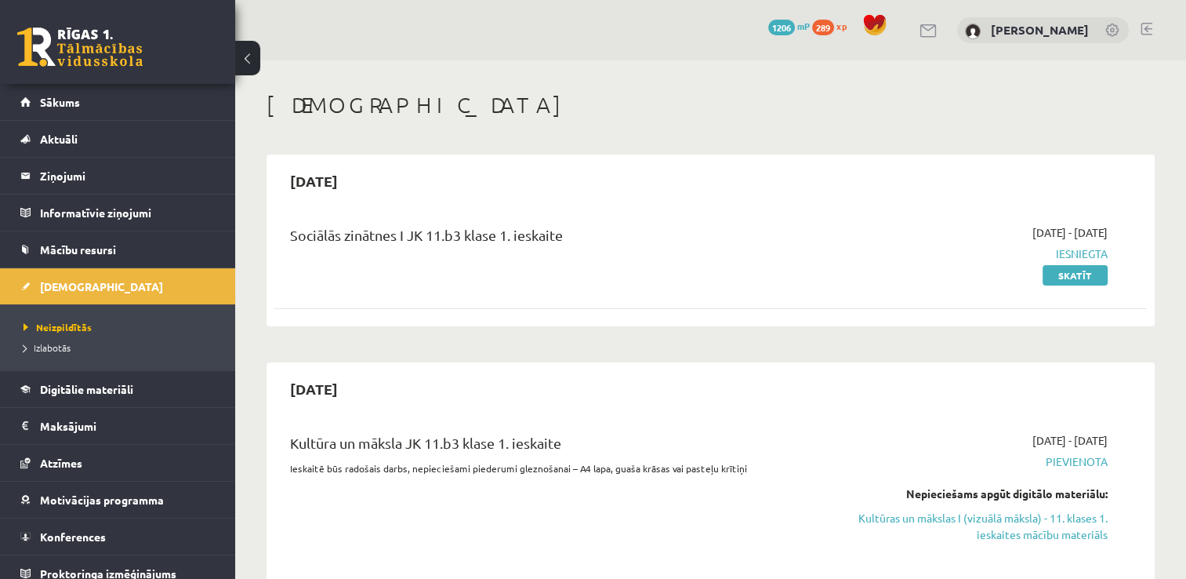
click at [88, 36] on link at bounding box center [79, 46] width 125 height 39
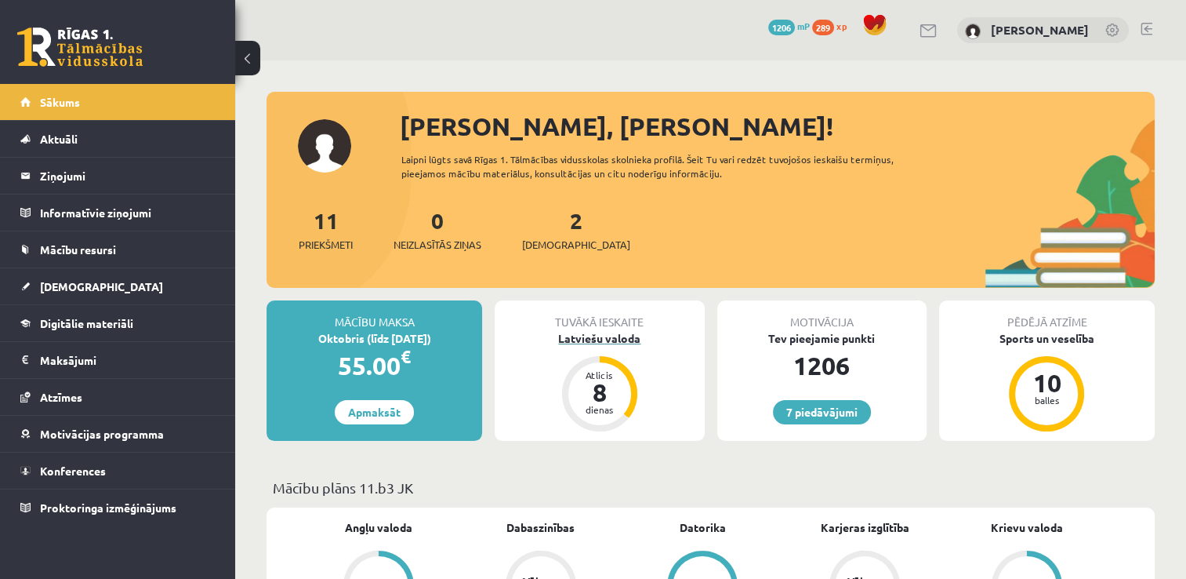
click at [531, 335] on div "Latviešu valoda" at bounding box center [599, 338] width 209 height 16
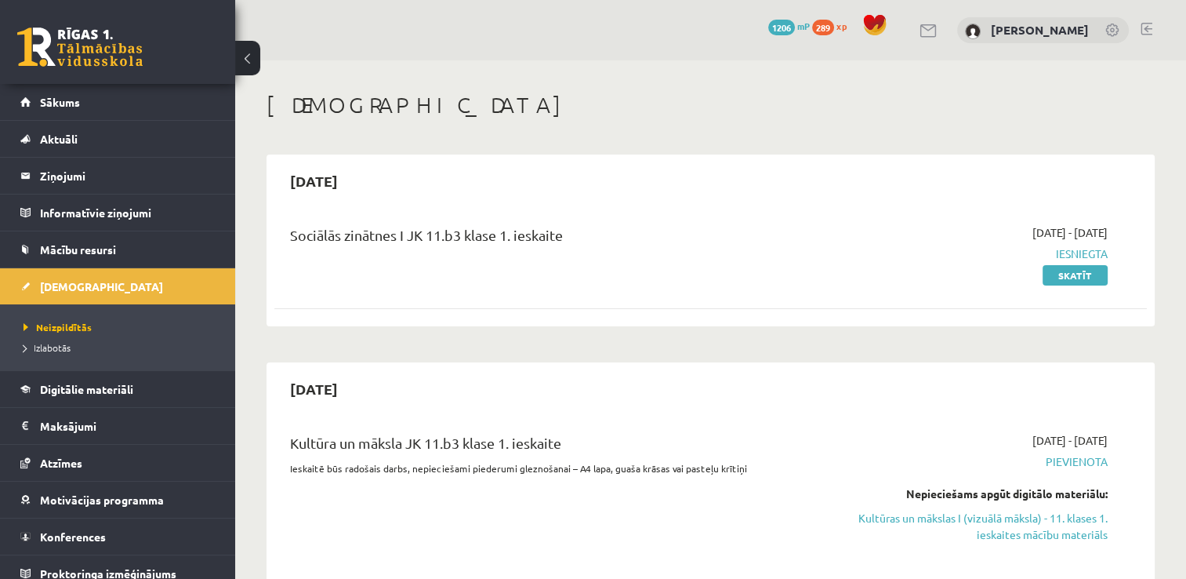
scroll to position [491, 0]
